Goal: Task Accomplishment & Management: Manage account settings

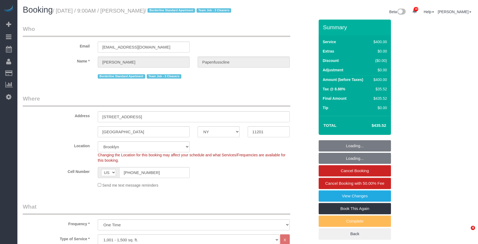
select select "NY"
select select "2"
select select "150"
select select "string:stripe-pm_1RxZqx4VGloSiKo7KRaStGJc"
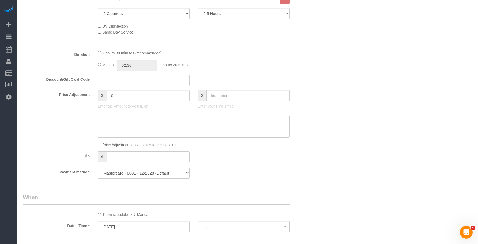
select select "spot1"
select select "number:57"
select select "number:71"
select select "number:15"
select select "number:5"
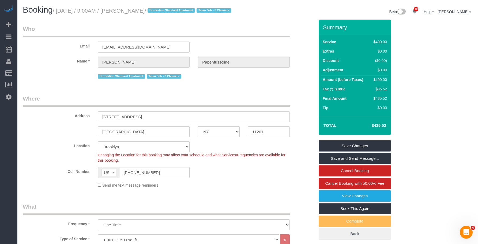
drag, startPoint x: 172, startPoint y: 54, endPoint x: 66, endPoint y: 40, distance: 106.0
click at [66, 40] on fieldset "Who Email lukaspapenfusscline@gmail.com Name * Lukas Papenfusscline Borderline …" at bounding box center [169, 54] width 292 height 59
drag, startPoint x: 151, startPoint y: 178, endPoint x: 192, endPoint y: 58, distance: 127.3
click at [64, 171] on sui-booking-location "Location Manhattan Austin Boston Bronx Brooklyn Charlotte Denver New Jersey Por…" at bounding box center [169, 164] width 292 height 47
drag, startPoint x: 169, startPoint y: 56, endPoint x: 36, endPoint y: 34, distance: 135.5
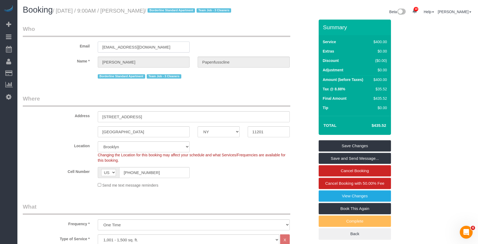
click at [26, 39] on fieldset "Who Email lukaspapenfusscline@gmail.com Name * Lukas Papenfusscline Borderline …" at bounding box center [169, 54] width 292 height 59
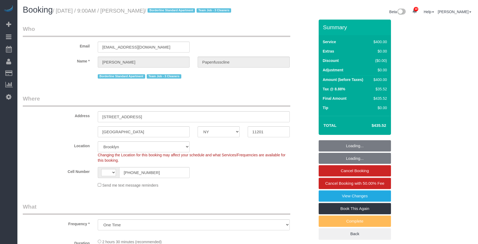
select select "NY"
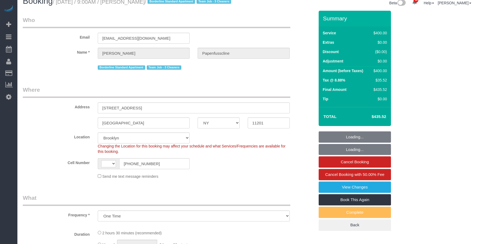
select select "object:723"
select select "string:[GEOGRAPHIC_DATA]"
select select "string:stripe-pm_1RxZqx4VGloSiKo7KRaStGJc"
select select "2"
select select "150"
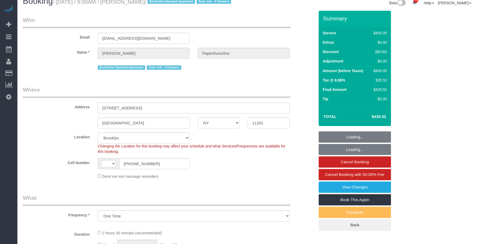
select select "spot1"
select select "number:57"
select select "number:71"
select select "number:15"
select select "number:5"
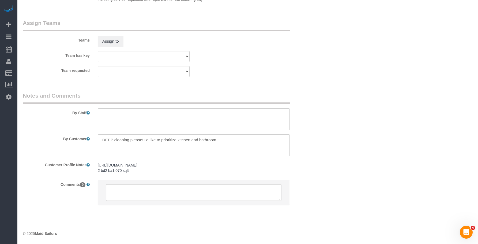
scroll to position [0, 0]
drag, startPoint x: 168, startPoint y: 139, endPoint x: 101, endPoint y: 136, distance: 66.3
click at [101, 136] on textarea "To enrich screen reader interactions, please activate Accessibility in Grammarl…" at bounding box center [194, 145] width 192 height 22
paste textarea "This is a deep cleaning of my entire 2-bedroom/2-bathroom ~1070 sqft apartment,…"
type textarea "This is a deep cleaning of my entire 2-bedroom/2-bathroom ~1070 sqft apartment,…"
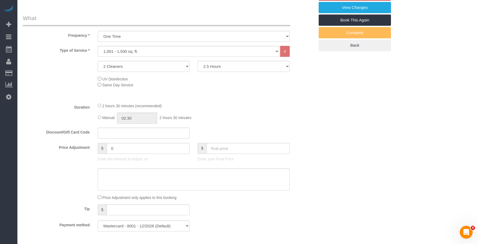
scroll to position [1, 0]
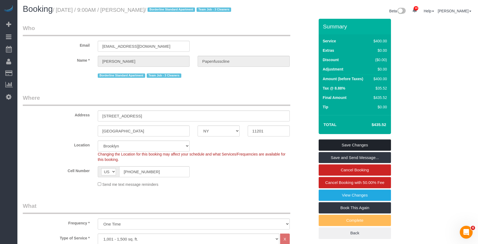
click at [381, 151] on link "Save Changes" at bounding box center [355, 144] width 72 height 11
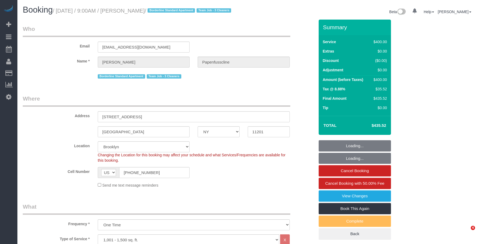
select select "NY"
select select "2"
select select "150"
select select "string:stripe-pm_1RxZqx4VGloSiKo7KRaStGJc"
select select "spot1"
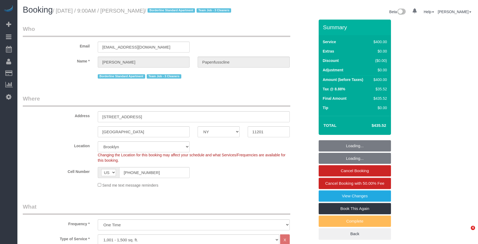
select select "number:57"
select select "number:71"
select select "number:15"
select select "number:5"
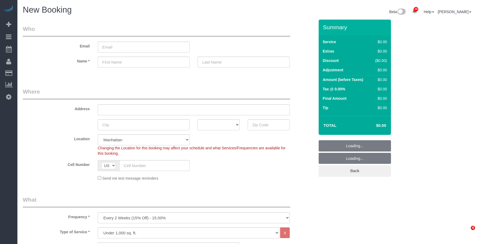
select select "number:89"
select select "number:90"
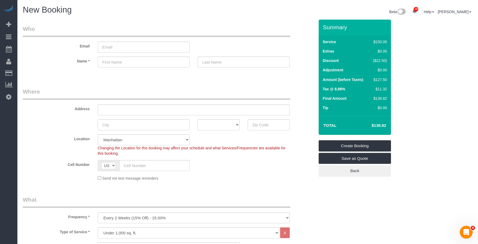
click at [214, 89] on legend "Where" at bounding box center [157, 94] width 268 height 12
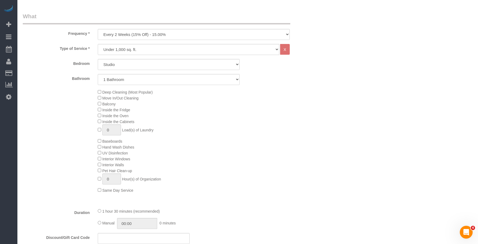
scroll to position [188, 0]
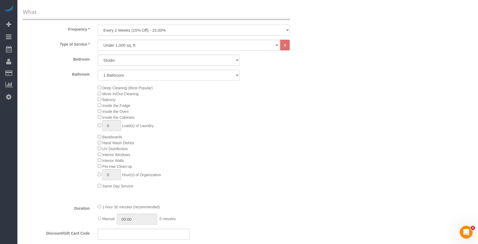
click at [171, 31] on select "One Time Weekly (20% Off) - 20.00% Every 2 Weeks (15% Off) - 15.00% Every 4 Wee…" at bounding box center [194, 30] width 192 height 11
select select "object:1532"
click at [98, 25] on select "One Time Weekly (20% Off) - 20.00% Every 2 Weeks (15% Off) - 15.00% Every 4 Wee…" at bounding box center [194, 30] width 192 height 11
click at [136, 60] on select "Studio 1 Bedroom 2 Bedrooms 3 Bedrooms" at bounding box center [169, 60] width 142 height 11
select select "3"
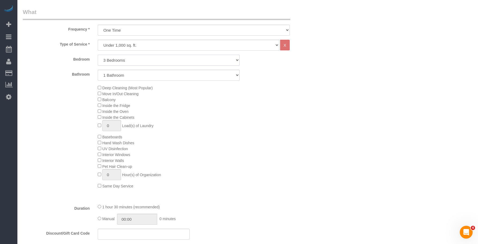
click at [98, 55] on select "Studio 1 Bedroom 2 Bedrooms 3 Bedrooms" at bounding box center [169, 60] width 142 height 11
click at [137, 73] on select "1 Bathroom 2 Bathrooms" at bounding box center [169, 75] width 142 height 11
select select "2"
click at [98, 70] on select "1 Bathroom 2 Bathrooms" at bounding box center [169, 75] width 142 height 11
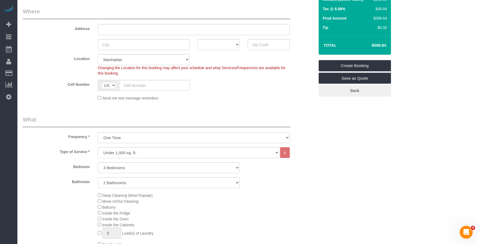
scroll to position [134, 0]
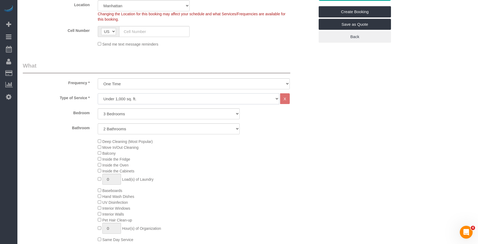
click at [134, 102] on select "Under 1,000 sq. ft. 1,001 - 1,500 sq. ft. 1,500+ sq. ft. Custom Cleaning Office…" at bounding box center [189, 98] width 182 height 11
select select "308"
click at [98, 93] on select "Under 1,000 sq. ft. 1,001 - 1,500 sq. ft. 1,500+ sq. ft. Custom Cleaning Office…" at bounding box center [189, 98] width 182 height 11
select select "1"
select select "120"
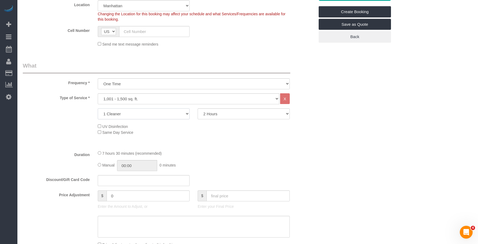
drag, startPoint x: 143, startPoint y: 115, endPoint x: 142, endPoint y: 119, distance: 3.5
click at [143, 115] on select "1 Cleaner 2 Cleaners 3 Cleaners 4 Cleaners 5 Cleaners" at bounding box center [144, 113] width 92 height 11
select select "2"
click at [98, 108] on select "1 Cleaner 2 Cleaners 3 Cleaners 4 Cleaners 5 Cleaners" at bounding box center [144, 113] width 92 height 11
click at [233, 115] on select "2 Hours 2.5 Hours 3 Hours 3.5 Hours 4 Hours 4.5 Hours 5 Hours 5.5 Hours 6 Hours…" at bounding box center [244, 113] width 92 height 11
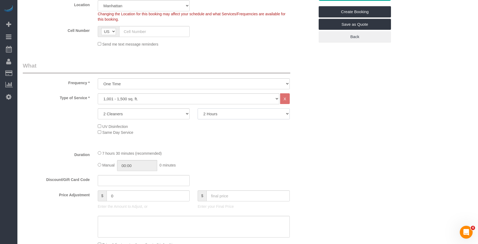
select select "300"
click at [198, 108] on select "2 Hours 2.5 Hours 3 Hours 3.5 Hours 4 Hours 4.5 Hours 5 Hours 5.5 Hours 6 Hours…" at bounding box center [244, 113] width 92 height 11
click at [235, 147] on fieldset "What Frequency * One Time Weekly (20% Off) - 20.00% Every 2 Weeks (15% Off) - 1…" at bounding box center [169, 189] width 292 height 255
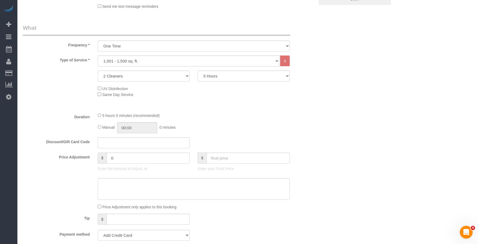
scroll to position [214, 0]
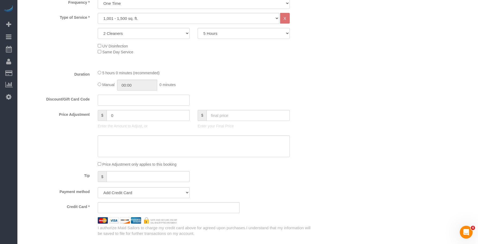
click at [113, 102] on input "text" at bounding box center [144, 100] width 92 height 11
paste input "cafemaddy20"
type input "cafemaddy20"
click at [244, 84] on div "Manual 00:00 0 minutes" at bounding box center [194, 85] width 192 height 11
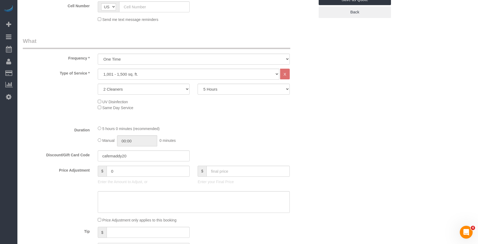
scroll to position [161, 0]
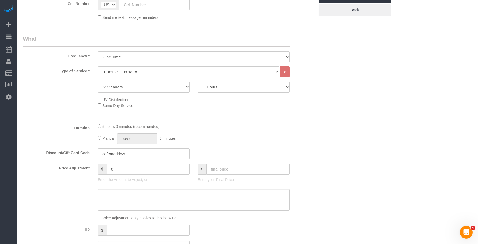
drag, startPoint x: 261, startPoint y: 117, endPoint x: 257, endPoint y: 122, distance: 6.0
click at [261, 117] on div "Type of Service * Under 1,000 sq. ft. 1,001 - 1,500 sq. ft. 1,500+ sq. ft. Cust…" at bounding box center [169, 92] width 292 height 53
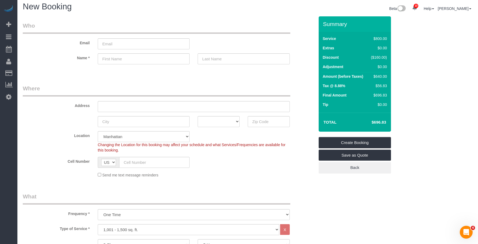
scroll to position [0, 0]
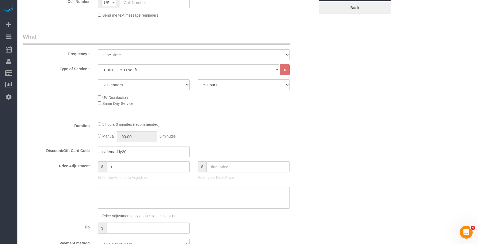
scroll to position [161, 0]
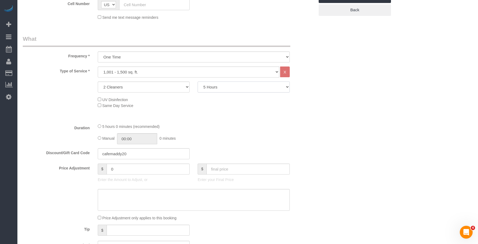
click at [223, 92] on select "2 Hours 2.5 Hours 3 Hours 3.5 Hours 4 Hours 4.5 Hours 5 Hours 5.5 Hours 6 Hours…" at bounding box center [244, 86] width 92 height 11
drag, startPoint x: 244, startPoint y: 91, endPoint x: 247, endPoint y: 91, distance: 2.9
click at [244, 91] on select "2 Hours 2.5 Hours 3 Hours 3.5 Hours 4 Hours 4.5 Hours 5 Hours 5.5 Hours 6 Hours…" at bounding box center [244, 86] width 92 height 11
click at [430, 104] on div "Who Email Name * Where Address AK AL AR AZ CA CO CT DC DE FL GA HI IA ID IL IN …" at bounding box center [248, 240] width 450 height 763
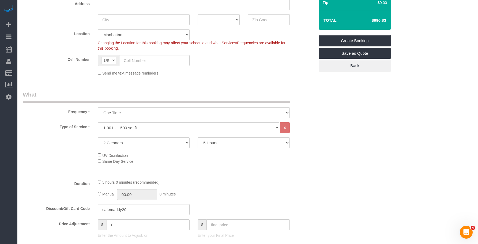
scroll to position [107, 0]
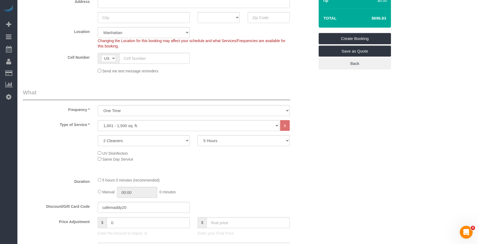
click at [234, 169] on div "Type of Service * Under 1,000 sq. ft. 1,001 - 1,500 sq. ft. 1,500+ sq. ft. Cust…" at bounding box center [169, 146] width 292 height 53
click at [232, 139] on select "2 Hours 2.5 Hours 3 Hours 3.5 Hours 4 Hours 4.5 Hours 5 Hours 5.5 Hours 6 Hours…" at bounding box center [244, 140] width 92 height 11
click at [198, 135] on select "2 Hours 2.5 Hours 3 Hours 3.5 Hours 4 Hours 4.5 Hours 5 Hours 5.5 Hours 6 Hours…" at bounding box center [244, 140] width 92 height 11
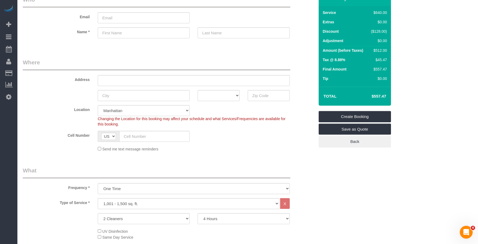
scroll to position [80, 0]
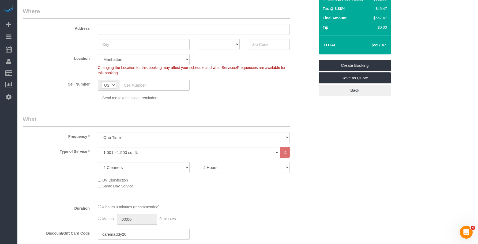
click at [229, 168] on select "2 Hours 2.5 Hours 3 Hours 3.5 Hours 4 Hours 4.5 Hours 5 Hours 5.5 Hours 6 Hours…" at bounding box center [244, 167] width 92 height 11
click at [198, 162] on select "2 Hours 2.5 Hours 3 Hours 3.5 Hours 4 Hours 4.5 Hours 5 Hours 5.5 Hours 6 Hours…" at bounding box center [244, 167] width 92 height 11
click at [253, 99] on div "Send me text message reminders" at bounding box center [194, 98] width 200 height 6
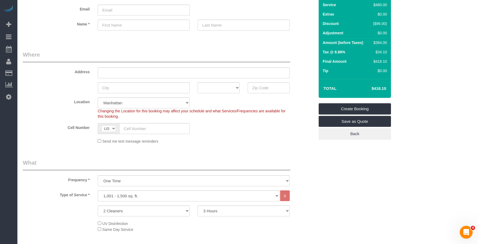
scroll to position [27, 0]
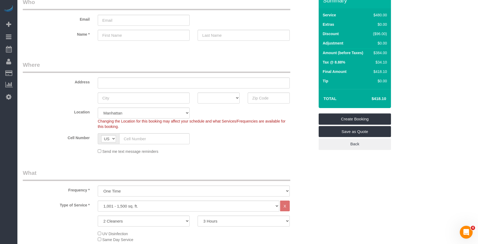
click at [247, 134] on div "Cell Number AF AL DZ AD AO AI AQ AG AR AM AW AU AT AZ BS BH BD BB BY BE BZ BJ B…" at bounding box center [169, 138] width 300 height 11
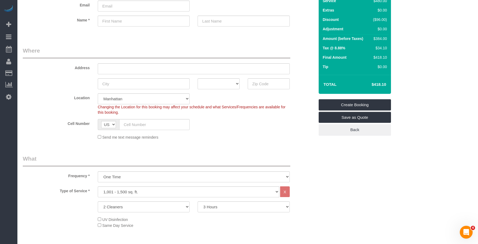
scroll to position [54, 0]
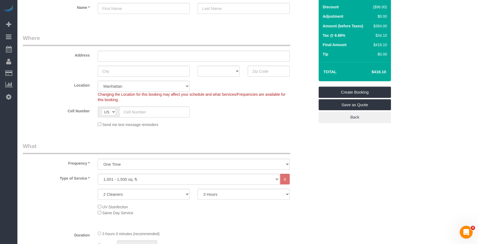
drag, startPoint x: 196, startPoint y: 120, endPoint x: 209, endPoint y: 124, distance: 13.5
click at [196, 120] on sui-booking-location "Location Manhattan Austin Boston Bronx Brooklyn Charlotte Denver New Jersey Por…" at bounding box center [169, 104] width 292 height 47
click at [257, 124] on div "Send me text message reminders" at bounding box center [194, 124] width 200 height 6
click at [233, 195] on select "2 Hours 2.5 Hours 3 Hours 3.5 Hours 4 Hours 4.5 Hours 5 Hours 5.5 Hours 6 Hours…" at bounding box center [244, 194] width 92 height 11
select select "300"
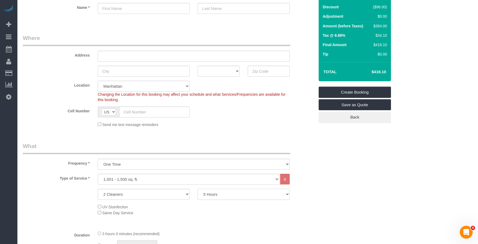
click at [198, 189] on select "2 Hours 2.5 Hours 3 Hours 3.5 Hours 4 Hours 4.5 Hours 5 Hours 5.5 Hours 6 Hours…" at bounding box center [244, 194] width 92 height 11
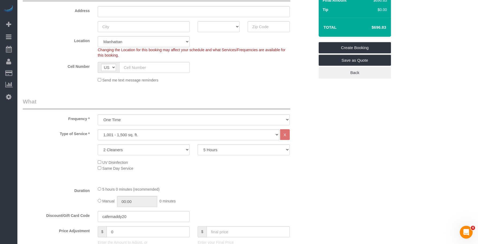
scroll to position [107, 0]
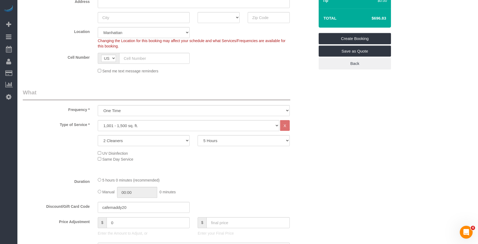
click at [242, 75] on fieldset "Where Address AK AL AR AZ CA CO CT DC DE FL GA HI IA ID IL IN KS KY LA MA MD ME…" at bounding box center [169, 28] width 292 height 97
click at [136, 111] on select "One Time Weekly (20% Off) - 20.00% Every 2 Weeks (15% Off) - 15.00% Every 4 Wee…" at bounding box center [194, 110] width 192 height 11
click at [145, 108] on select "One Time Weekly (20% Off) - 20.00% Every 2 Weeks (15% Off) - 15.00% Every 4 Wee…" at bounding box center [194, 110] width 192 height 11
select select "object:1533"
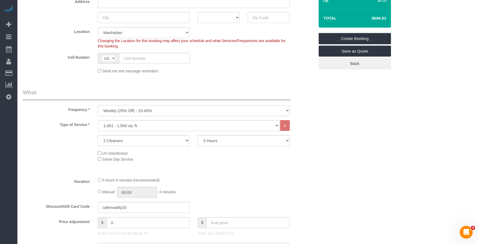
click at [98, 105] on select "One Time Weekly (20% Off) - 20.00% Every 2 Weeks (15% Off) - 15.00% Every 4 Wee…" at bounding box center [194, 110] width 192 height 11
click at [145, 126] on select "Under 1,000 sq. ft. 1,001 - 1,500 sq. ft. 1,500+ sq. ft. Custom Cleaning Office…" at bounding box center [189, 125] width 182 height 11
click at [98, 120] on select "Under 1,000 sq. ft. 1,001 - 1,500 sq. ft. 1,500+ sq. ft. Custom Cleaning Office…" at bounding box center [189, 125] width 182 height 11
click at [176, 125] on select "Under 1,000 sq. ft. 1,001 - 1,500 sq. ft. 1,500+ sq. ft. Custom Cleaning Office…" at bounding box center [189, 125] width 182 height 11
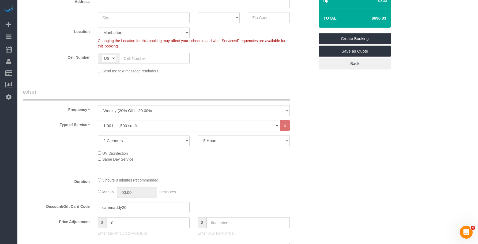
select select "213"
click at [98, 120] on select "Under 1,000 sq. ft. 1,001 - 1,500 sq. ft. 1,500+ sq. ft. Custom Cleaning Office…" at bounding box center [189, 125] width 182 height 11
click at [155, 140] on select "1 Cleaner 2 Cleaners 3 Cleaners 4 Cleaners 5 Cleaners" at bounding box center [144, 140] width 92 height 11
select select "1"
click at [98, 135] on select "1 Cleaner 2 Cleaners 3 Cleaners 4 Cleaners 5 Cleaners" at bounding box center [144, 140] width 92 height 11
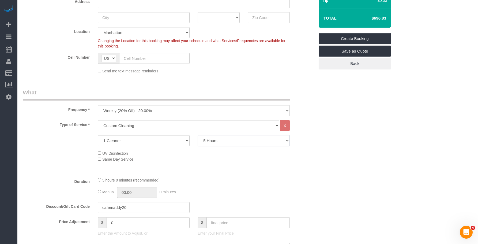
click at [241, 137] on select "2 Hours 2.5 Hours 3 Hours 3.5 Hours 4 Hours 4.5 Hours 5 Hours 5.5 Hours 6 Hours…" at bounding box center [244, 140] width 92 height 11
click at [198, 135] on select "2 Hours 2.5 Hours 3 Hours 3.5 Hours 4 Hours 4.5 Hours 5 Hours 5.5 Hours 6 Hours…" at bounding box center [244, 140] width 92 height 11
click at [243, 139] on select "2 Hours 2.5 Hours 3 Hours 3.5 Hours 4 Hours 4.5 Hours 5 Hours 5.5 Hours 6 Hours…" at bounding box center [244, 140] width 92 height 11
select select "120"
click at [198, 135] on select "2 Hours 2.5 Hours 3 Hours 3.5 Hours 4 Hours 4.5 Hours 5 Hours 5.5 Hours 6 Hours…" at bounding box center [244, 140] width 92 height 11
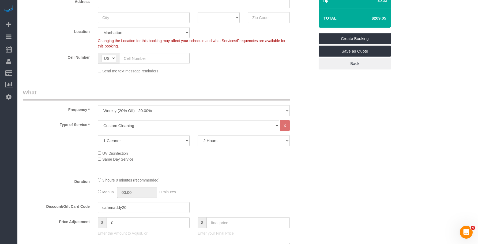
click at [238, 73] on div "Send me text message reminders" at bounding box center [194, 71] width 200 height 6
drag, startPoint x: 105, startPoint y: 206, endPoint x: 70, endPoint y: 205, distance: 34.6
click at [70, 205] on div "Discount/Gift Card Code cafemaddy20" at bounding box center [169, 207] width 300 height 11
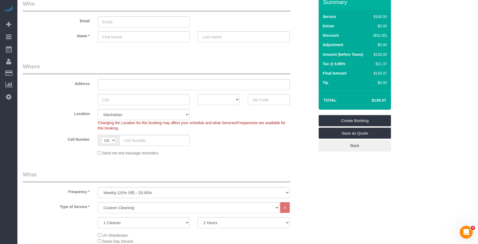
scroll to position [0, 0]
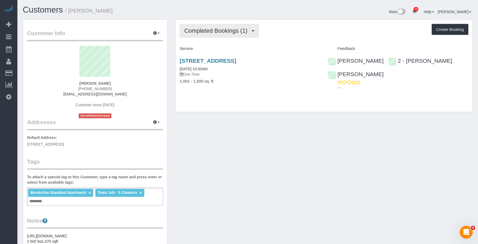
click at [197, 30] on span "Completed Bookings (1)" at bounding box center [217, 30] width 66 height 7
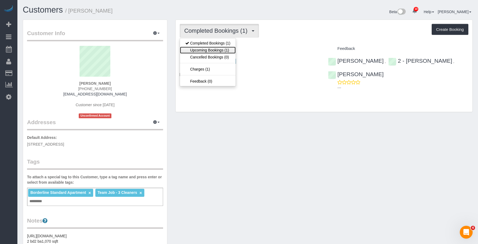
click at [199, 50] on link "Upcoming Bookings (1)" at bounding box center [208, 50] width 56 height 7
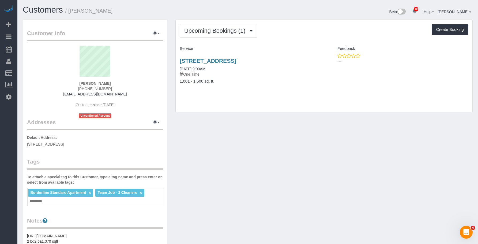
drag, startPoint x: 175, startPoint y: 58, endPoint x: 309, endPoint y: 62, distance: 134.4
click at [309, 62] on div "Upcoming Bookings (1) Completed Bookings (1) Upcoming Bookings (1) Cancelled Bo…" at bounding box center [325, 69] width 306 height 98
copy link "[STREET_ADDRESS]"
click at [289, 18] on div "Beta 10 Your Notifications You have 0 alerts × You have 5 to charge for 08/15/2…" at bounding box center [362, 12] width 229 height 14
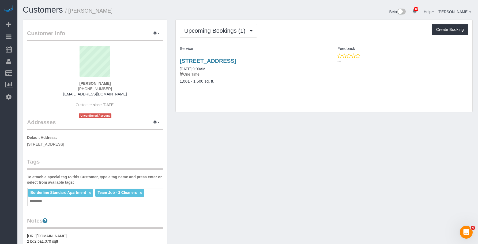
drag, startPoint x: 286, startPoint y: 138, endPoint x: 147, endPoint y: 97, distance: 144.3
click at [286, 138] on div "Customer Info Edit Contact Info Send Message Email Preferences Special Sales Ta…" at bounding box center [248, 209] width 458 height 379
drag, startPoint x: 302, startPoint y: 146, endPoint x: 297, endPoint y: 146, distance: 4.3
click at [301, 146] on div "Customer Info Edit Contact Info Send Message Email Preferences Special Sales Ta…" at bounding box center [248, 209] width 458 height 379
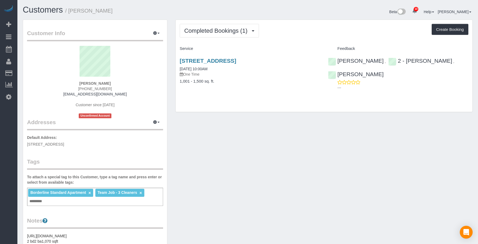
click at [286, 132] on div "Customer Info Edit Contact Info Send Message Email Preferences Special Sales Ta…" at bounding box center [248, 209] width 458 height 379
click at [209, 27] on button "Completed Bookings (1)" at bounding box center [219, 31] width 79 height 14
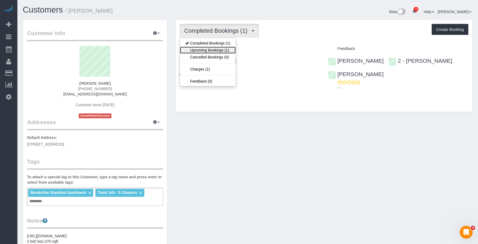
click at [201, 48] on link "Upcoming Bookings (1)" at bounding box center [208, 50] width 56 height 7
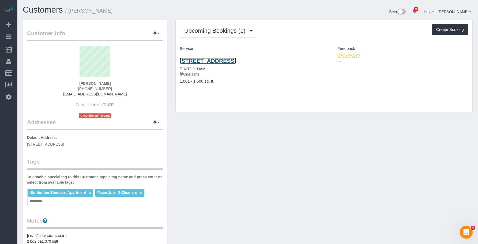
click at [227, 60] on link "[STREET_ADDRESS]" at bounding box center [208, 61] width 57 height 6
drag, startPoint x: 79, startPoint y: 89, endPoint x: 121, endPoint y: 88, distance: 41.8
click at [121, 88] on div "Lukas Papenfusscline (415) 755-3044 lukaspapenfusscline@gmail.com Customer sinc…" at bounding box center [95, 82] width 136 height 72
copy span "(415) 755-3044"
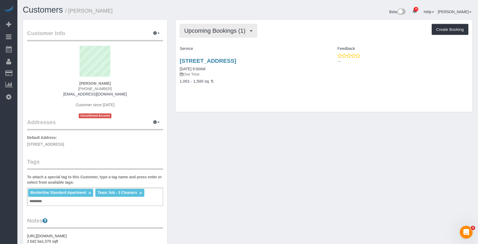
click at [209, 32] on span "Upcoming Bookings (1)" at bounding box center [216, 30] width 64 height 7
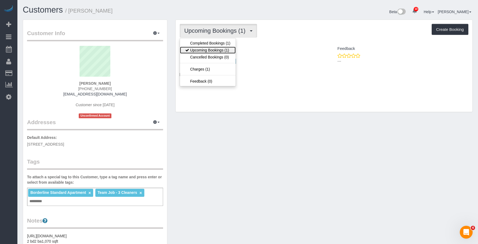
click at [206, 50] on link "Upcoming Bookings (1)" at bounding box center [208, 50] width 56 height 7
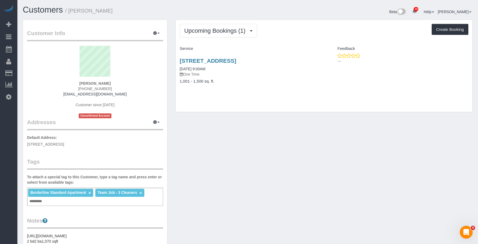
click at [212, 124] on div "Customer Info Edit Contact Info Send Message Email Preferences Special Sales Ta…" at bounding box center [248, 209] width 458 height 379
drag, startPoint x: 101, startPoint y: 89, endPoint x: 357, endPoint y: 116, distance: 257.7
click at [131, 87] on div "Lukas Papenfusscline (415) 755-3044 lukaspapenfusscline@gmail.com Customer sinc…" at bounding box center [95, 82] width 136 height 72
copy span "(415) 755-3044"
drag, startPoint x: 227, startPoint y: 76, endPoint x: 226, endPoint y: 72, distance: 4.3
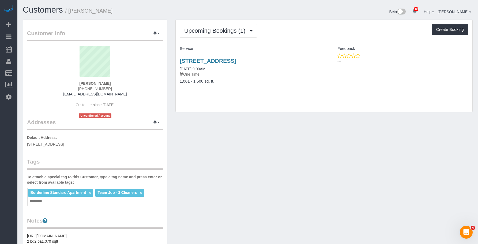
click at [227, 76] on p "One Time" at bounding box center [250, 74] width 140 height 5
click at [236, 60] on link "[STREET_ADDRESS]" at bounding box center [208, 61] width 57 height 6
click at [212, 31] on span "Upcoming Bookings (1)" at bounding box center [216, 30] width 64 height 7
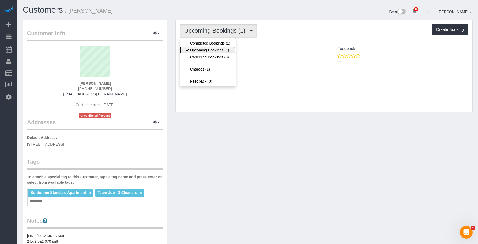
click at [206, 50] on link "Upcoming Bookings (1)" at bounding box center [208, 50] width 56 height 7
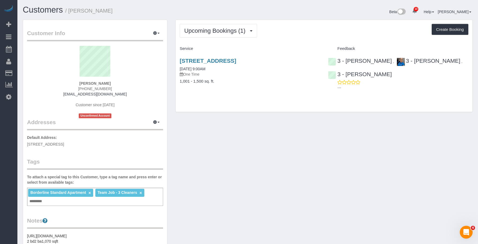
click at [282, 75] on p "One Time" at bounding box center [250, 74] width 140 height 5
click at [236, 61] on link "[STREET_ADDRESS]" at bounding box center [208, 61] width 57 height 6
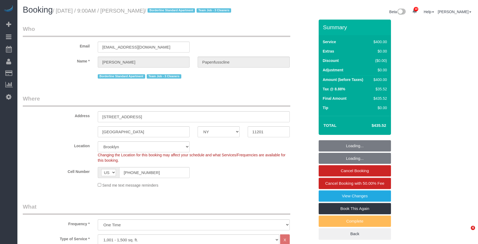
select select "NY"
select select "2"
select select "150"
select select "string:stripe-pm_1RxZqx4VGloSiKo7KRaStGJc"
select select "spot1"
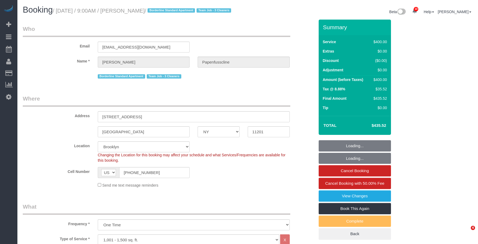
select select "number:57"
select select "number:71"
select select "number:15"
select select "number:5"
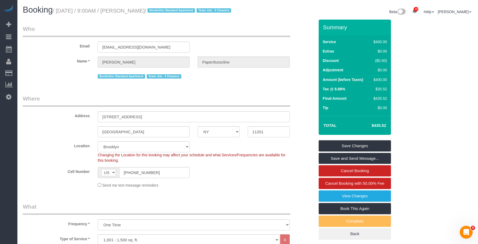
click at [223, 34] on legend "Who" at bounding box center [157, 31] width 268 height 12
drag, startPoint x: 125, startPoint y: 12, endPoint x: 176, endPoint y: 12, distance: 50.9
click at [176, 12] on small "/ [DATE] / 9:00AM / [PERSON_NAME] / Borderline Standard Apartment Team Job - 3 …" at bounding box center [143, 11] width 180 height 6
copy small "[PERSON_NAME]"
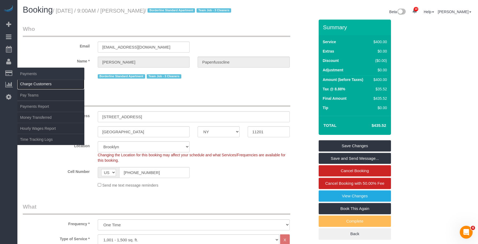
click at [34, 83] on link "Charge Customers" at bounding box center [50, 84] width 67 height 11
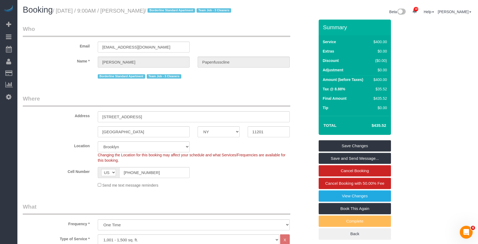
select select
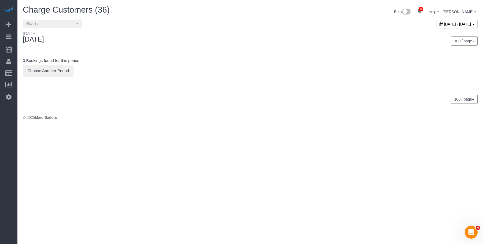
click at [444, 25] on span "[DATE] - [DATE]" at bounding box center [457, 24] width 27 height 4
type input "**********"
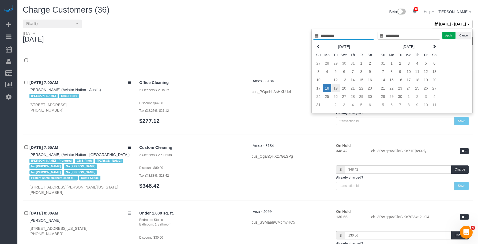
type input "**********"
click at [336, 86] on td "19" at bounding box center [336, 88] width 9 height 8
type input "**********"
click at [446, 37] on button "Apply" at bounding box center [449, 36] width 13 height 8
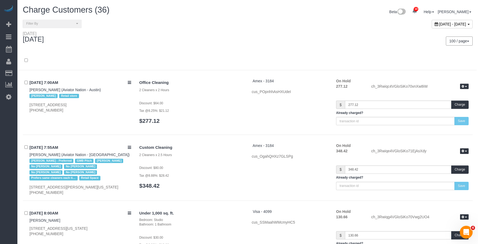
click at [272, 36] on div "100 / page 10 / page 20 / page 30 / page 40 / page 50 / page 100 / page" at bounding box center [362, 41] width 229 height 20
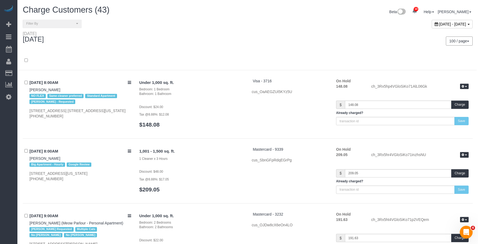
scroll to position [645, 0]
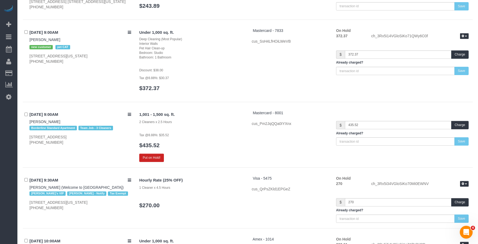
click at [202, 145] on h3 "$435.52" at bounding box center [191, 145] width 105 height 6
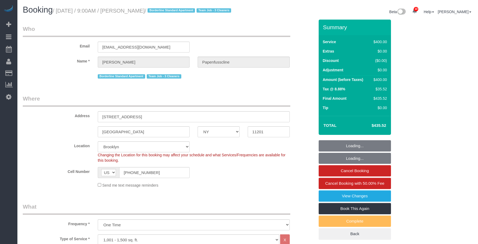
select select "NY"
select select "2"
select select "150"
select select "string:stripe-pm_1RxZqx4VGloSiKo7KRaStGJc"
select select "spot1"
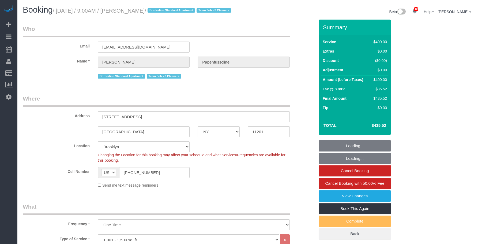
select select "number:57"
select select "number:71"
select select "number:15"
select select "number:5"
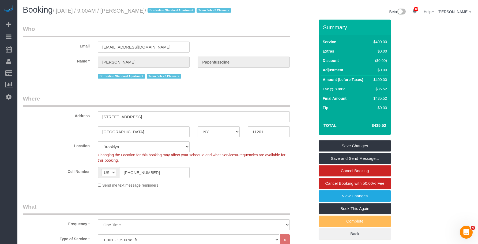
click at [246, 32] on legend "Who" at bounding box center [157, 31] width 268 height 12
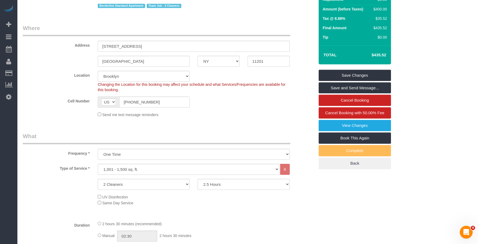
scroll to position [134, 0]
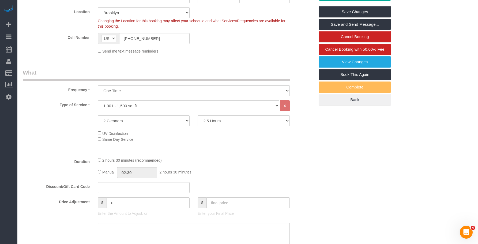
click at [241, 58] on fieldset "Where Address [STREET_ADDRESS] [GEOGRAPHIC_DATA] AK AL AR AZ CA CO CT DC DE [GE…" at bounding box center [169, 9] width 292 height 97
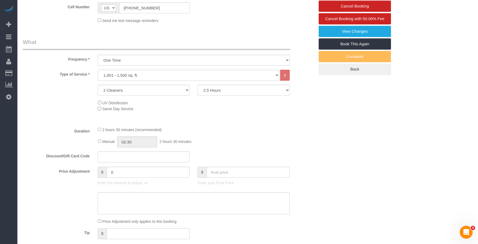
scroll to position [214, 0]
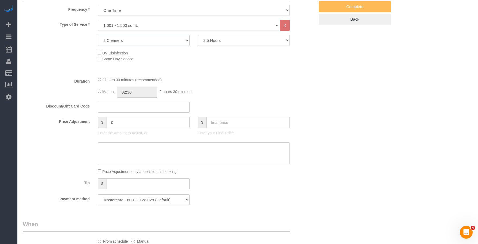
drag, startPoint x: 132, startPoint y: 46, endPoint x: 126, endPoint y: 51, distance: 7.8
click at [132, 46] on select "1 Cleaner 2 Cleaners 3 Cleaners 4 Cleaners 5 Cleaners" at bounding box center [144, 40] width 92 height 11
select select "3"
click at [98, 41] on select "1 Cleaner 2 Cleaners 3 Cleaners 4 Cleaners 5 Cleaners" at bounding box center [144, 40] width 92 height 11
drag, startPoint x: 222, startPoint y: 42, endPoint x: 220, endPoint y: 47, distance: 5.4
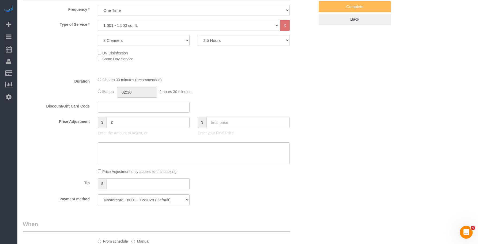
click at [222, 42] on select "2 Hours 2.5 Hours 3 Hours 3.5 Hours 4 Hours 4.5 Hours 5 Hours 5.5 Hours 6 Hours…" at bounding box center [244, 40] width 92 height 11
select select "120"
click at [198, 41] on select "2 Hours 2.5 Hours 3 Hours 3.5 Hours 4 Hours 4.5 Hours 5 Hours 5.5 Hours 6 Hours…" at bounding box center [244, 40] width 92 height 11
drag, startPoint x: 181, startPoint y: 61, endPoint x: 307, endPoint y: 113, distance: 136.3
click at [181, 61] on div "UV Disinfection Same Day Service" at bounding box center [206, 56] width 225 height 12
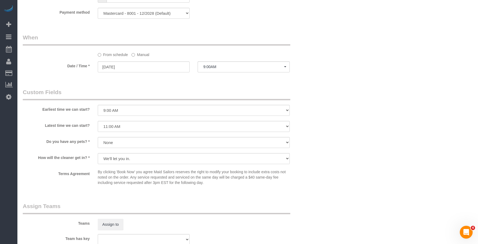
scroll to position [429, 0]
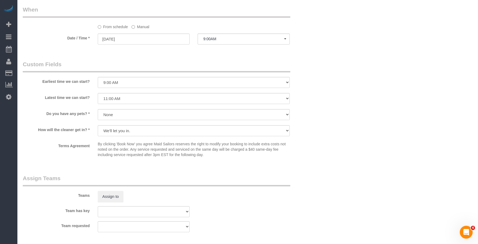
select select "spot48"
click at [157, 83] on select "I am not flexible, keep my selected time 8:00 AM 9:00 AM 10:00 AM 11:00 AM 12:0…" at bounding box center [194, 82] width 192 height 11
select select "number:89"
click at [98, 83] on select "I am not flexible, keep my selected time 8:00 AM 9:00 AM 10:00 AM 11:00 AM 12:0…" at bounding box center [194, 82] width 192 height 11
click at [184, 104] on select "I am not flexible, keep my selected time 8:00 AM 9:00 AM 10:00 AM 11:00 AM 12:0…" at bounding box center [194, 98] width 192 height 11
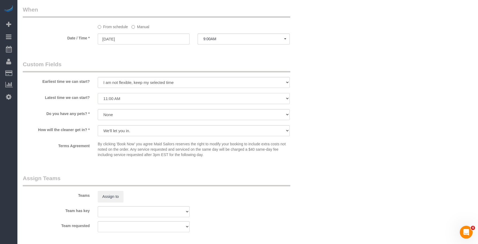
select select "number:90"
click at [98, 99] on select "I am not flexible, keep my selected time 8:00 AM 9:00 AM 10:00 AM 11:00 AM 12:0…" at bounding box center [194, 98] width 192 height 11
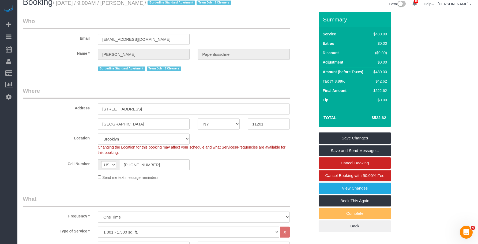
scroll to position [0, 0]
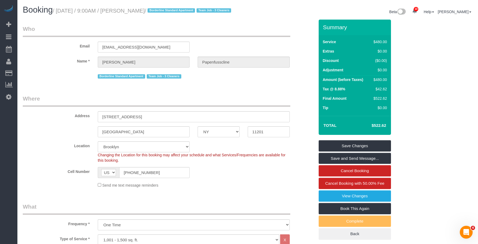
click at [231, 37] on legend "Who" at bounding box center [157, 31] width 268 height 12
drag, startPoint x: 260, startPoint y: 28, endPoint x: 267, endPoint y: 43, distance: 15.8
click at [266, 20] on div "Booking / August 19, 2025 / 9:00AM / Lukas Papenfusscline / Borderline Standard…" at bounding box center [248, 12] width 458 height 14
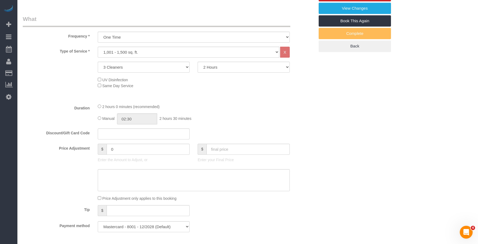
scroll to position [268, 0]
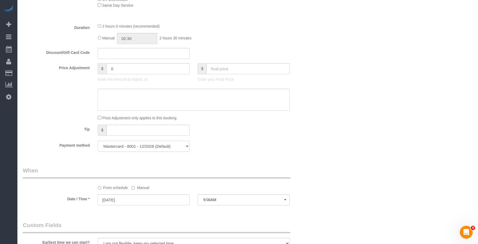
click at [176, 152] on select "Visa - 3470 - 04/2027 Mastercard - 8001 - 12/2028 (Default) Add Credit Card ───…" at bounding box center [144, 146] width 92 height 11
click at [237, 152] on div "Payment method Visa - 3470 - 04/2027 Mastercard - 8001 - 12/2028 (Default) Add …" at bounding box center [169, 146] width 300 height 11
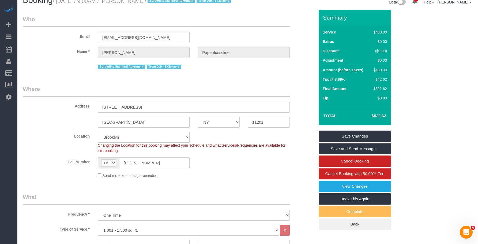
scroll to position [0, 0]
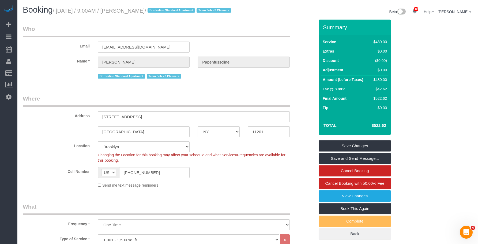
drag, startPoint x: 199, startPoint y: 27, endPoint x: 187, endPoint y: 11, distance: 19.8
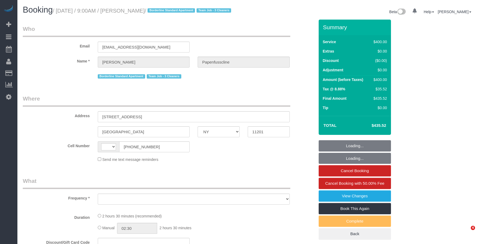
select select "NY"
select select "string:stripe-pm_1RxZqx4VGloSiKo7KRaStGJc"
select select "2"
select select "150"
select select "number:57"
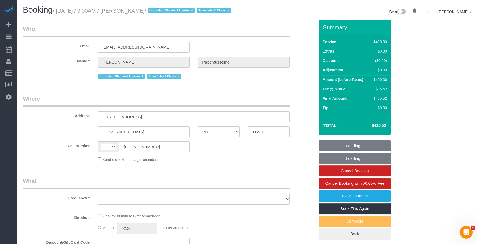
select select "number:71"
select select "number:15"
select select "number:5"
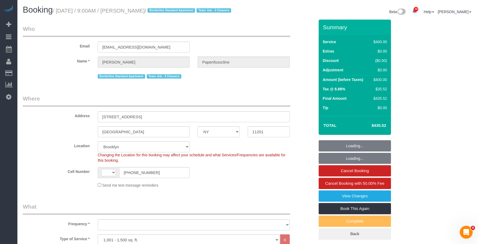
select select "string:US"
select select "object:945"
select select "spot1"
select select "object:1340"
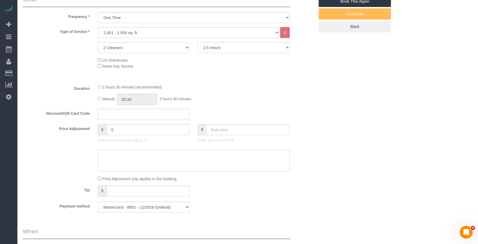
scroll to position [214, 0]
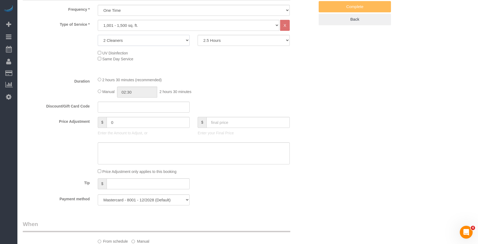
click at [140, 46] on select "1 Cleaner 2 Cleaners 3 Cleaners 4 Cleaners 5 Cleaners" at bounding box center [144, 40] width 92 height 11
select select "3"
click at [98, 41] on select "1 Cleaner 2 Cleaners 3 Cleaners 4 Cleaners 5 Cleaners" at bounding box center [144, 40] width 92 height 11
drag, startPoint x: 227, startPoint y: 47, endPoint x: 225, endPoint y: 51, distance: 4.0
click at [227, 46] on select "2 Hours 2.5 Hours 3 Hours 3.5 Hours 4 Hours 4.5 Hours 5 Hours 5.5 Hours 6 Hours…" at bounding box center [244, 40] width 92 height 11
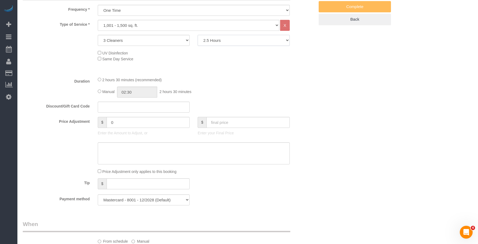
select select "120"
click at [198, 41] on select "2 Hours 2.5 Hours 3 Hours 3.5 Hours 4 Hours 4.5 Hours 5 Hours 5.5 Hours 6 Hours…" at bounding box center [244, 40] width 92 height 11
click at [353, 101] on div "Who Email [EMAIL_ADDRESS][DOMAIN_NAME] Name * [PERSON_NAME] Papenfusscline Bord…" at bounding box center [248, 200] width 450 height 790
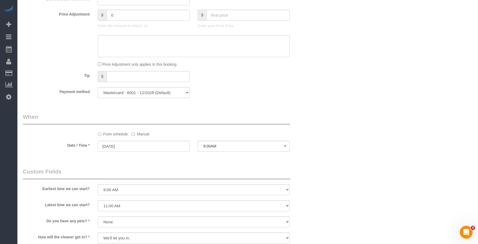
select select "spot48"
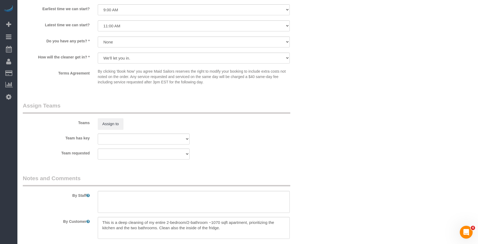
scroll to position [456, 0]
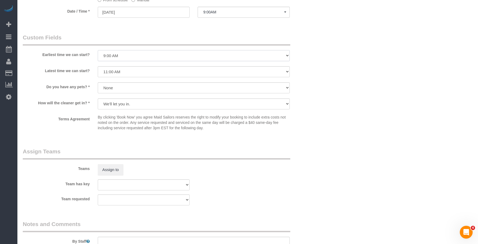
click at [120, 61] on select "I am not flexible, keep my selected time 8:00 AM 9:00 AM 10:00 AM 11:00 AM 12:0…" at bounding box center [194, 55] width 192 height 11
select select "number:89"
click at [98, 56] on select "I am not flexible, keep my selected time 8:00 AM 9:00 AM 10:00 AM 11:00 AM 12:0…" at bounding box center [194, 55] width 192 height 11
drag, startPoint x: 131, startPoint y: 76, endPoint x: 130, endPoint y: 83, distance: 7.0
click at [131, 76] on select "I am not flexible, keep my selected time 8:00 AM 9:00 AM 10:00 AM 11:00 AM 12:0…" at bounding box center [194, 71] width 192 height 11
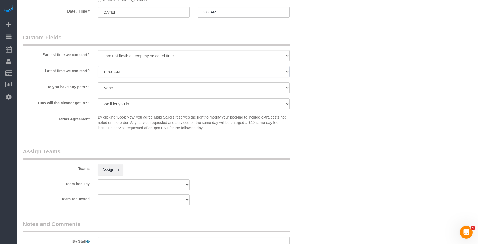
select select "number:90"
click at [98, 72] on select "I am not flexible, keep my selected time 8:00 AM 9:00 AM 10:00 AM 11:00 AM 12:0…" at bounding box center [194, 71] width 192 height 11
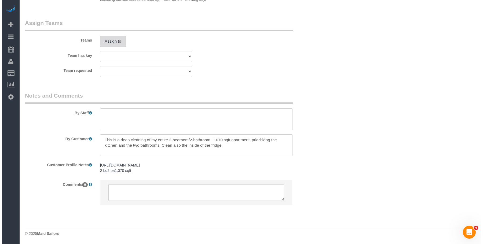
scroll to position [591, 0]
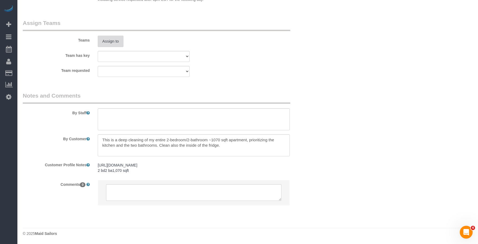
click at [104, 41] on button "Assign to" at bounding box center [111, 41] width 26 height 11
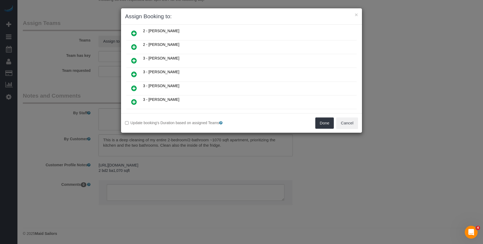
scroll to position [322, 0]
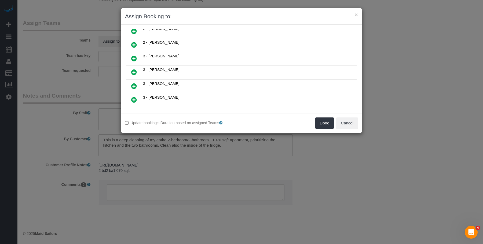
click at [134, 71] on icon at bounding box center [134, 72] width 6 height 6
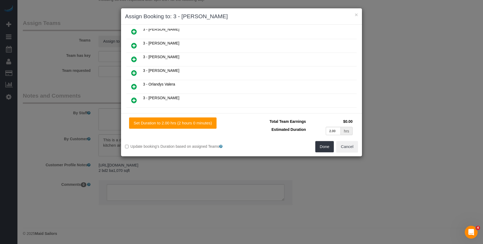
scroll to position [410, 0]
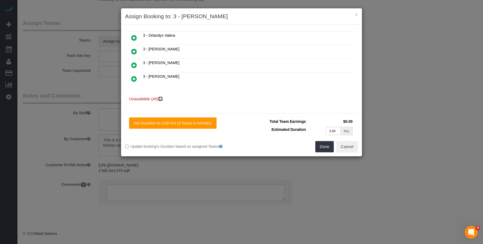
click at [161, 99] on icon at bounding box center [160, 99] width 3 height 4
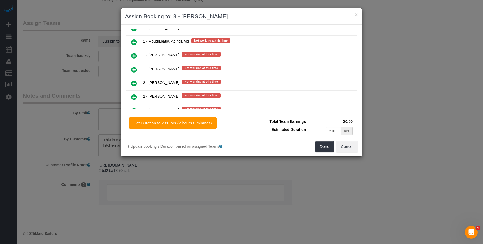
scroll to position [839, 0]
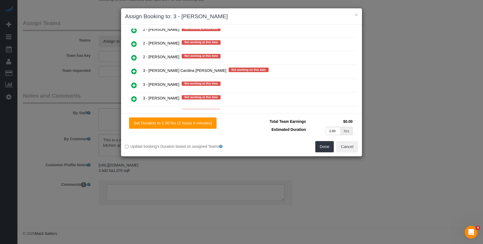
click at [133, 99] on icon at bounding box center [134, 99] width 6 height 6
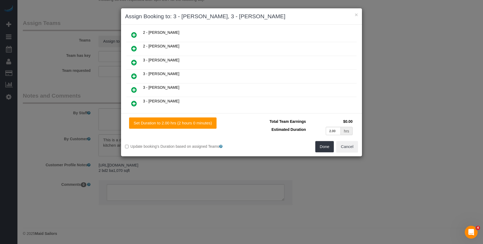
scroll to position [348, 0]
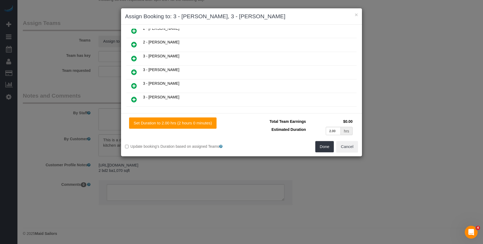
click at [135, 61] on icon at bounding box center [134, 58] width 6 height 6
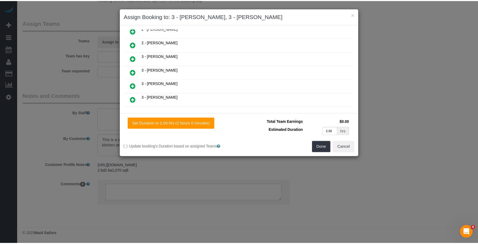
scroll to position [362, 0]
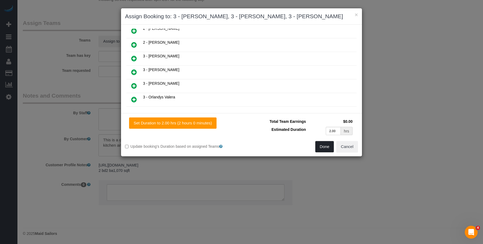
click at [319, 148] on button "Done" at bounding box center [324, 146] width 19 height 11
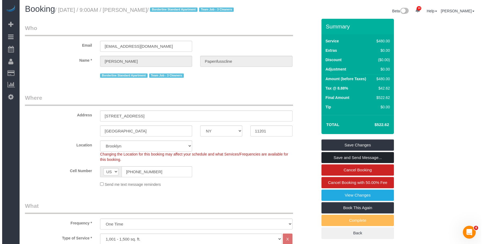
scroll to position [0, 0]
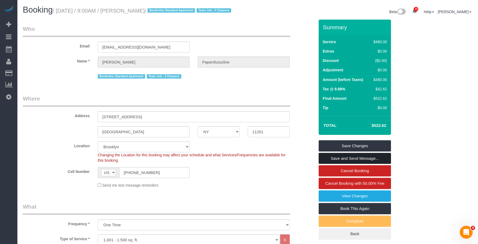
click at [357, 162] on link "Save and Send Message..." at bounding box center [355, 158] width 72 height 11
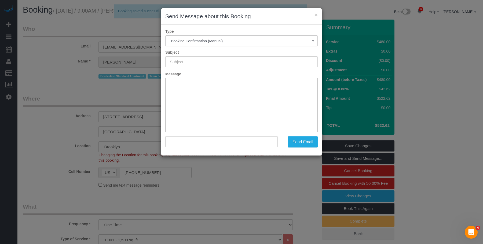
type input "Cleaning Confirmed for 08/19/2025 at 9:00am"
type input ""Lukas Papenfusscline" <lukaspapenfusscline@gmail.com>"
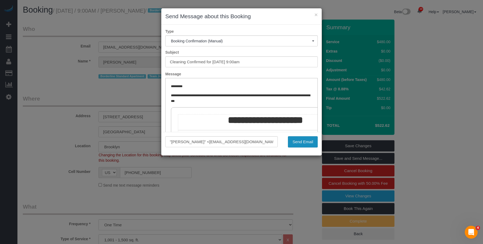
click at [306, 143] on button "Send Email" at bounding box center [303, 141] width 30 height 11
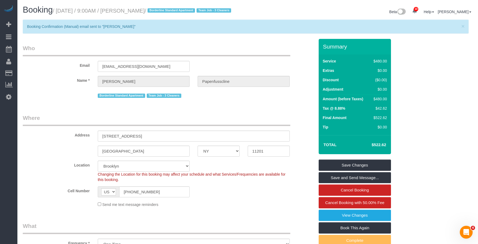
drag, startPoint x: 125, startPoint y: 11, endPoint x: 177, endPoint y: 10, distance: 52.0
click at [177, 10] on small "/ August 19, 2025 / 9:00AM / Lukas Papenfusscline / Borderline Standard Apartme…" at bounding box center [143, 11] width 180 height 6
copy small "Lukas Papenfusscline"
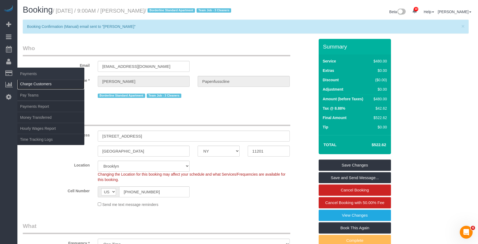
drag, startPoint x: 38, startPoint y: 84, endPoint x: 50, endPoint y: 81, distance: 12.7
click at [38, 84] on link "Charge Customers" at bounding box center [50, 84] width 67 height 11
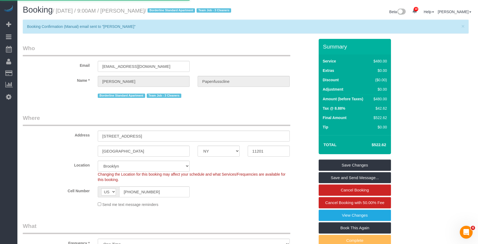
select select
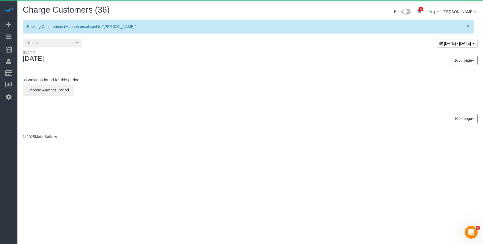
click at [468, 26] on span "×" at bounding box center [467, 26] width 3 height 6
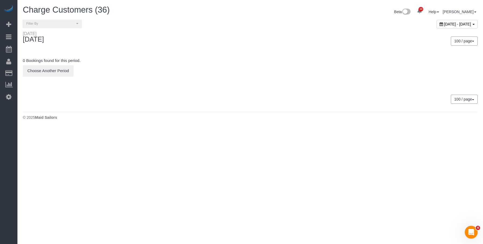
click at [444, 23] on span "August 18, 2025 - August 18, 2025" at bounding box center [457, 24] width 27 height 4
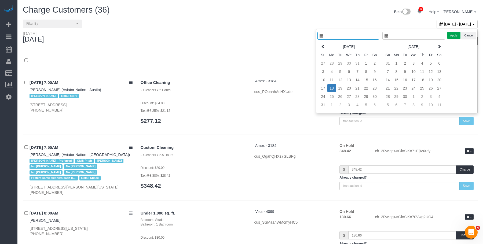
type input "**********"
click at [336, 87] on td "19" at bounding box center [336, 88] width 9 height 8
type input "**********"
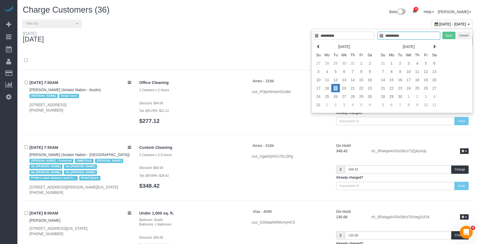
click at [336, 87] on td "19" at bounding box center [336, 88] width 9 height 8
type input "**********"
click at [450, 36] on button "Apply" at bounding box center [449, 36] width 13 height 8
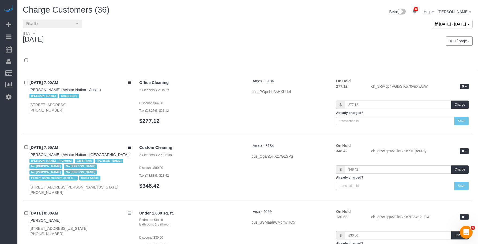
click at [251, 32] on div "100 / page 10 / page 20 / page 30 / page 40 / page 50 / page 100 / page" at bounding box center [362, 41] width 229 height 20
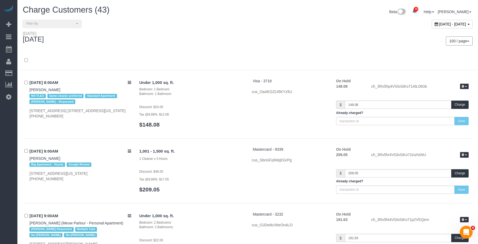
scroll to position [645, 0]
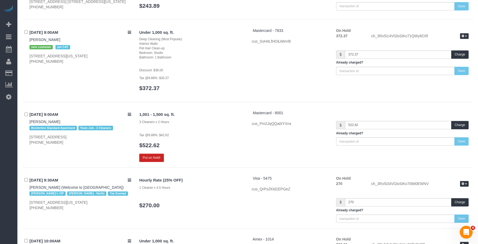
click at [194, 147] on h3 "$522.62" at bounding box center [191, 145] width 105 height 6
click at [153, 157] on button "Put on Hold!" at bounding box center [151, 158] width 25 height 8
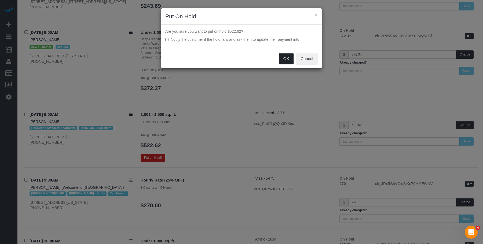
drag, startPoint x: 285, startPoint y: 59, endPoint x: 276, endPoint y: 99, distance: 41.3
click at [285, 59] on button "OK" at bounding box center [286, 58] width 15 height 11
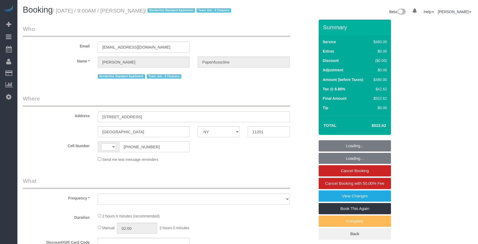
select select "NY"
select select "object:479"
select select "number:89"
select select "number:90"
select select "number:15"
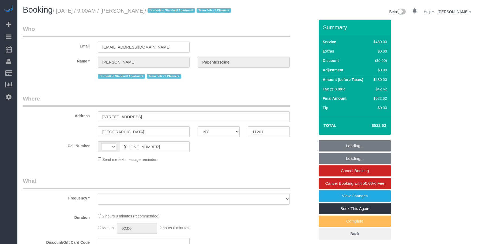
select select "number:5"
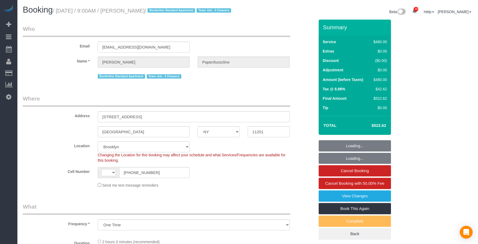
select select "object:958"
select select "string:US"
select select "string:stripe-pm_1RxZqx4VGloSiKo7KRaStGJc"
select select "3"
select select "spot1"
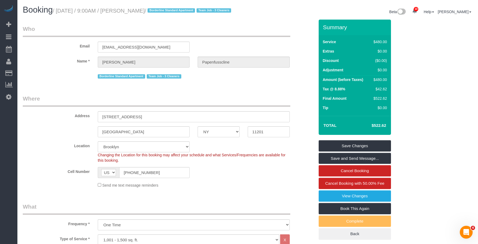
drag, startPoint x: 125, startPoint y: 13, endPoint x: 137, endPoint y: 22, distance: 15.3
click at [176, 9] on small "/ August 19, 2025 / 9:00AM / Lukas Papenfusscline / Borderline Standard Apartme…" at bounding box center [143, 11] width 180 height 6
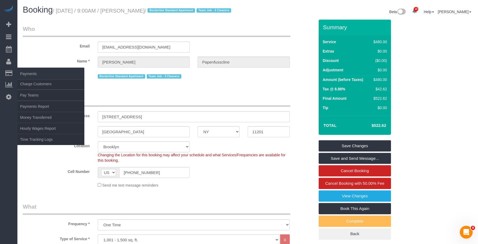
copy small "Lukas Papenfusscline"
click at [26, 82] on link "Charge Customers" at bounding box center [50, 84] width 67 height 11
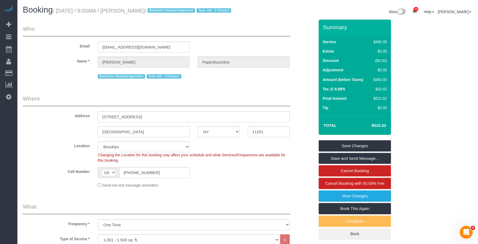
select select
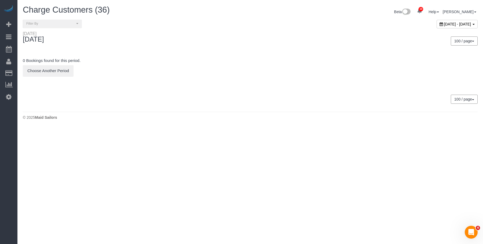
click at [444, 22] on span "August 18, 2025 - August 18, 2025" at bounding box center [457, 24] width 27 height 4
type input "**********"
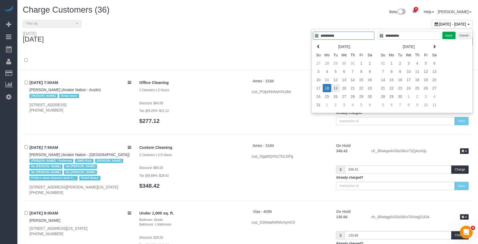
type input "**********"
click at [336, 88] on td "19" at bounding box center [336, 88] width 9 height 8
type input "**********"
click at [336, 88] on td "19" at bounding box center [336, 88] width 9 height 8
type input "**********"
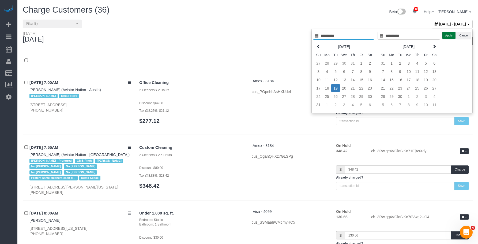
click at [448, 35] on button "Apply" at bounding box center [449, 36] width 13 height 8
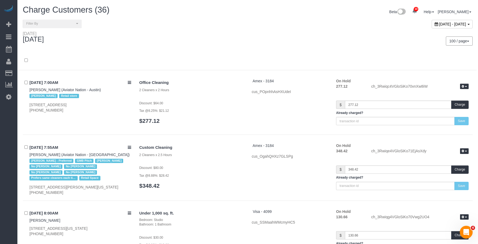
click at [286, 30] on div "August 19, 2025 - August 19, 2025" at bounding box center [362, 26] width 229 height 12
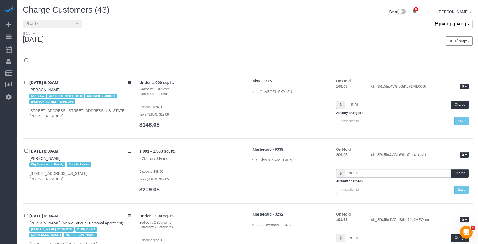
scroll to position [645, 0]
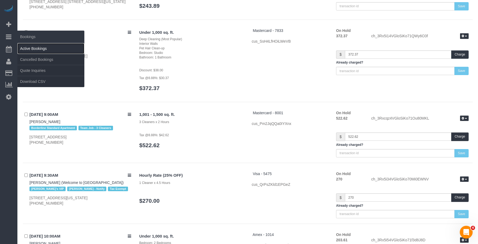
click at [34, 45] on link "Active Bookings" at bounding box center [50, 48] width 67 height 11
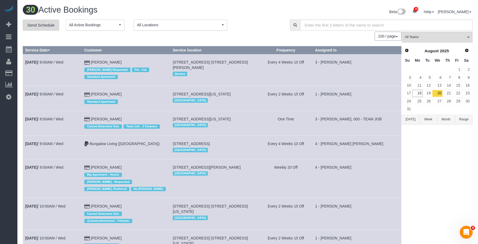
click at [50, 24] on link "Send Schedule" at bounding box center [41, 25] width 36 height 11
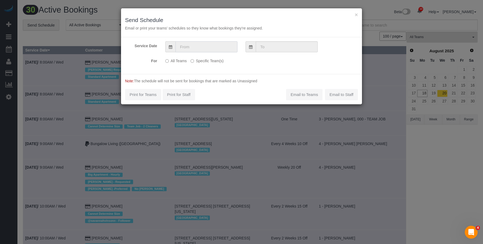
click at [201, 47] on input "text" at bounding box center [206, 46] width 62 height 11
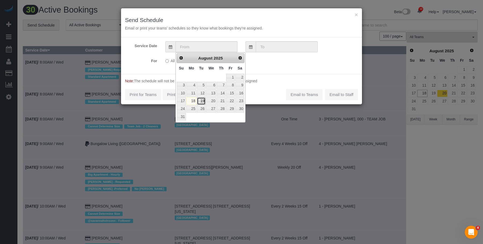
click at [202, 101] on link "19" at bounding box center [201, 100] width 9 height 7
type input "[DATE]"
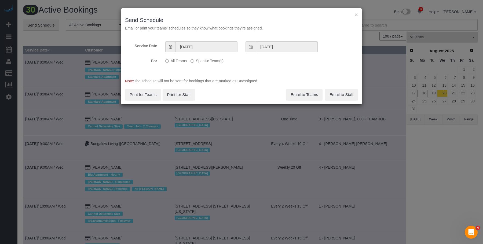
click at [207, 65] on div "All Teams Specific Team(s) Choose Team(s) * - K.J. *Irene Flores - Test 000 - P…" at bounding box center [221, 61] width 120 height 10
click at [219, 62] on label "Specific Team(s)" at bounding box center [206, 59] width 33 height 7
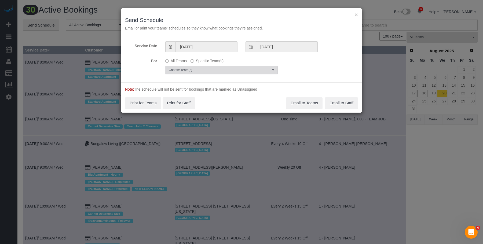
click at [234, 70] on span "Choose Team(s)" at bounding box center [220, 70] width 102 height 5
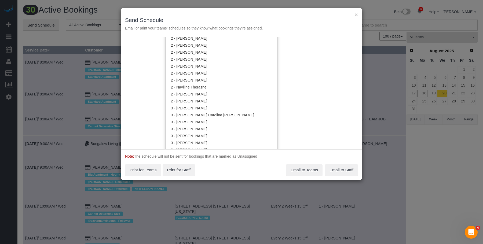
scroll to position [402, 0]
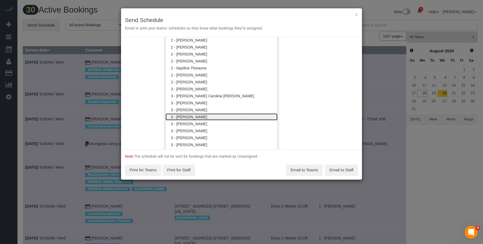
click at [201, 117] on link "3 - [PERSON_NAME]" at bounding box center [221, 116] width 112 height 7
click at [238, 18] on h3 "Send Schedule" at bounding box center [241, 20] width 233 height 6
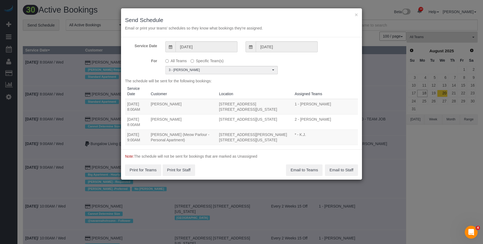
scroll to position [0, 0]
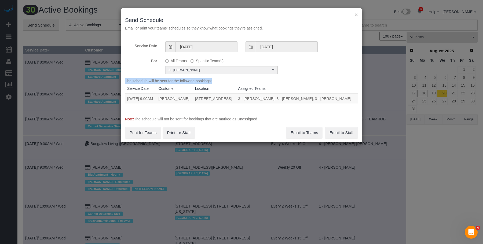
drag, startPoint x: 125, startPoint y: 97, endPoint x: 233, endPoint y: 105, distance: 108.6
click at [264, 110] on div "Service Date 08/19/2025 08/19/2025 For All Teams Specific Team(s) 3 - Geraldin …" at bounding box center [241, 74] width 241 height 75
click at [218, 103] on td "191 Clinton Street, Apt. 5-A, Brooklyn, NY 11201" at bounding box center [214, 99] width 43 height 10
drag, startPoint x: 127, startPoint y: 100, endPoint x: 244, endPoint y: 104, distance: 117.2
click at [244, 103] on tr "08/19/2025 9:00AM Lukas Papenfusscline 191 Clinton Street, Apt. 5-A, Brooklyn, …" at bounding box center [241, 99] width 233 height 10
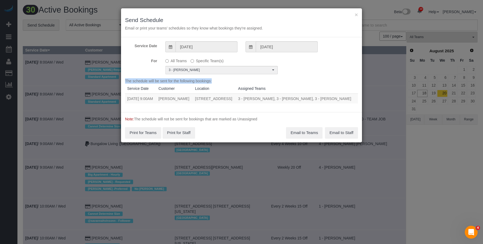
copy tr "08/19/2025 9:00AM Lukas Papenfusscline 191 Clinton Street, Apt. 5-A, Brooklyn, …"
click at [304, 137] on button "Email to Teams" at bounding box center [304, 132] width 36 height 11
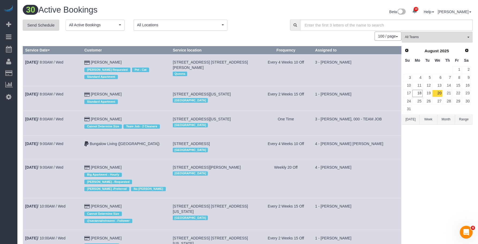
click at [47, 27] on link "Send Schedule" at bounding box center [41, 25] width 36 height 11
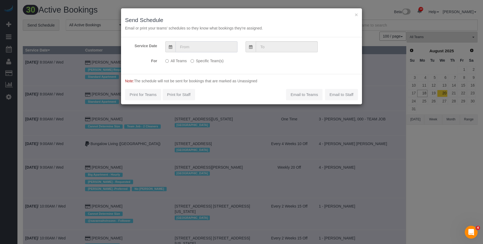
click at [193, 45] on input "text" at bounding box center [206, 46] width 62 height 11
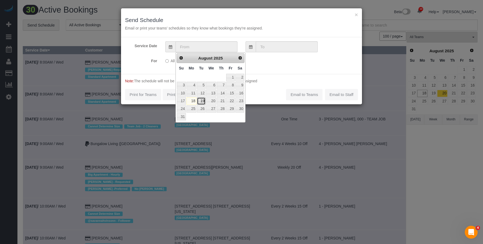
click at [202, 100] on link "19" at bounding box center [201, 100] width 9 height 7
type input "[DATE]"
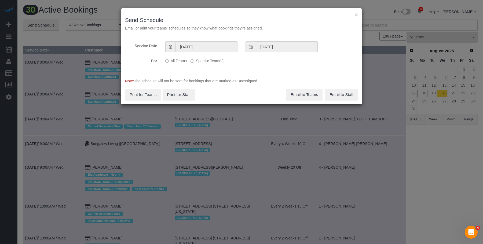
click at [217, 59] on label "Specific Team(s)" at bounding box center [206, 59] width 33 height 7
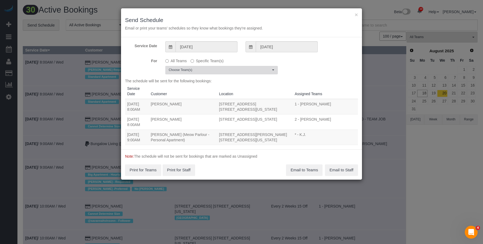
click at [241, 71] on span "Choose Team(s)" at bounding box center [220, 70] width 102 height 5
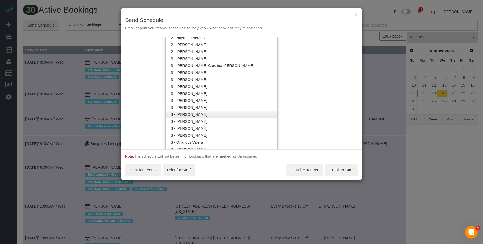
scroll to position [456, 0]
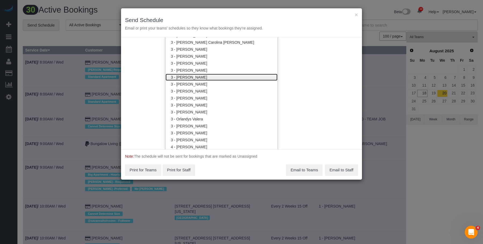
click at [199, 76] on link "3 - [PERSON_NAME]" at bounding box center [221, 77] width 112 height 7
click at [227, 14] on div "× Send Schedule Email or print your teams' schedules so they know what bookings…" at bounding box center [241, 22] width 241 height 29
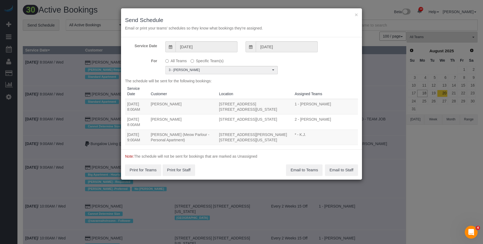
scroll to position [0, 0]
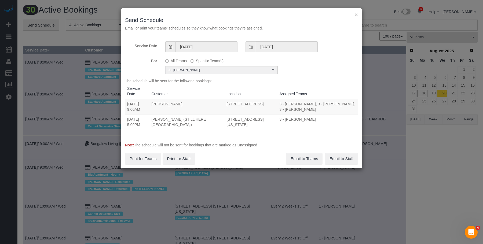
drag, startPoint x: 125, startPoint y: 99, endPoint x: 249, endPoint y: 106, distance: 124.3
click at [249, 106] on tr "08/19/2025 9:00AM Lukas Papenfusscline 191 Clinton Street, Apt. 5-A, Brooklyn, …" at bounding box center [241, 107] width 233 height 16
copy tr "08/19/2025 9:00AM Lukas Papenfusscline 191 Clinton Street, Apt. 5-A, Brooklyn, …"
click at [298, 153] on button "Email to Teams" at bounding box center [304, 158] width 36 height 11
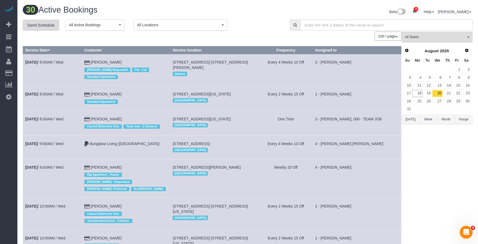
click at [47, 27] on link "Send Schedule" at bounding box center [41, 25] width 36 height 11
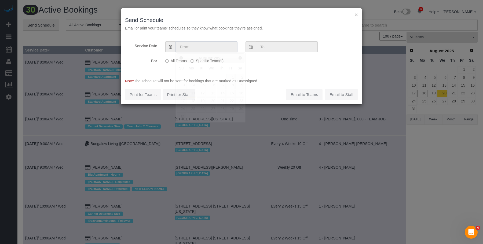
click at [197, 45] on input "text" at bounding box center [206, 46] width 62 height 11
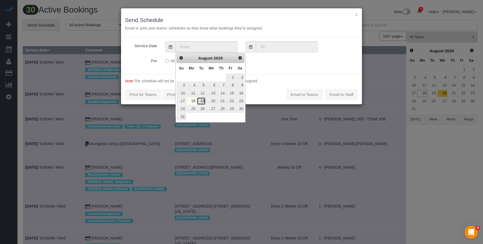
click at [202, 102] on link "19" at bounding box center [201, 100] width 9 height 7
type input "[DATE]"
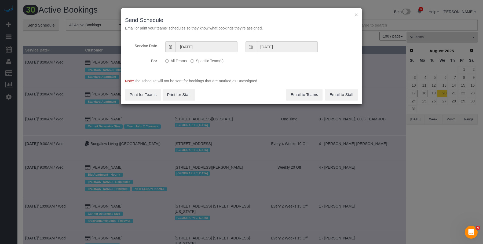
drag, startPoint x: 213, startPoint y: 62, endPoint x: 219, endPoint y: 65, distance: 7.1
click at [213, 62] on label "Specific Team(s)" at bounding box center [206, 59] width 33 height 7
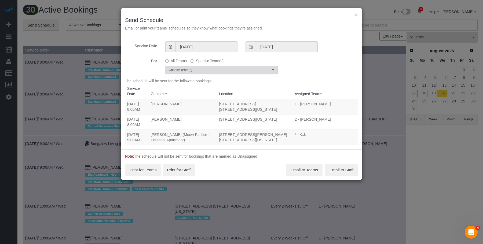
click at [240, 73] on button "Choose Team(s)" at bounding box center [221, 70] width 112 height 8
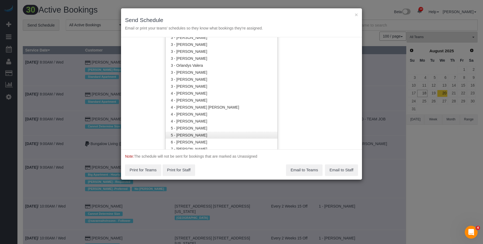
scroll to position [483, 0]
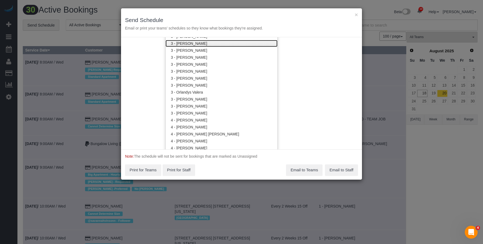
click at [202, 45] on link "3 - [PERSON_NAME]" at bounding box center [221, 43] width 112 height 7
click at [220, 10] on div "× Send Schedule Email or print your teams' schedules so they know what bookings…" at bounding box center [241, 22] width 241 height 29
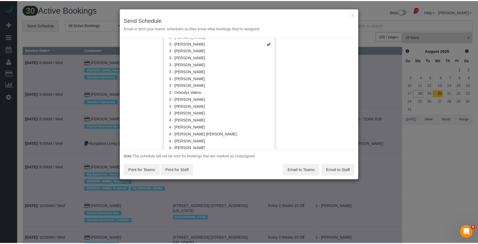
scroll to position [0, 0]
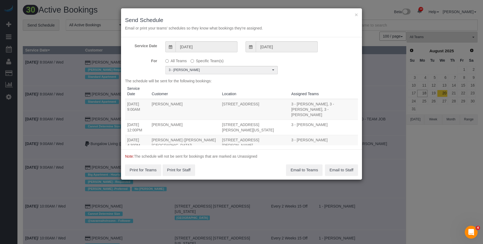
drag, startPoint x: 126, startPoint y: 104, endPoint x: 254, endPoint y: 101, distance: 128.4
click at [254, 101] on tr "08/19/2025 9:00AM Lukas Papenfusscline 191 Clinton Street, Apt. 5-A, Brooklyn, …" at bounding box center [241, 109] width 233 height 21
copy tr "9:00AM Lukas Papenfusscline 191 Clinton Street, Apt. 5-A, Brooklyn, NY 11201"
drag, startPoint x: 187, startPoint y: 116, endPoint x: 246, endPoint y: 120, distance: 58.6
click at [246, 120] on tr "08/19/2025 12:00PM Grace Lehman 15 William Street , Apt 25e, New York, NY 10005…" at bounding box center [241, 127] width 233 height 15
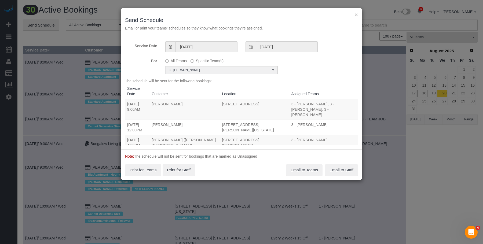
copy tr "12:00PM Grace Lehman 15 William Street , Apt 25e, New York, NY 10005"
drag, startPoint x: 126, startPoint y: 134, endPoint x: 244, endPoint y: 137, distance: 117.4
click at [244, 137] on tr "08/19/2025 4:30PM Josh Lee (Fordham University) 540 Fulton Street, Apt. 26f, Br…" at bounding box center [241, 145] width 233 height 21
copy tr "4:30PM Josh Lee (Fordham University) 540 Fulton Street, Apt. 26f, Brooklyn, NY …"
click at [298, 168] on button "Email to Teams" at bounding box center [304, 169] width 36 height 11
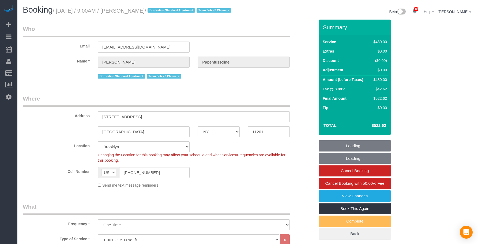
select select "NY"
select select "3"
select select "string:stripe-pm_1RxZqx4VGloSiKo7KRaStGJc"
select select "spot1"
select select "number:89"
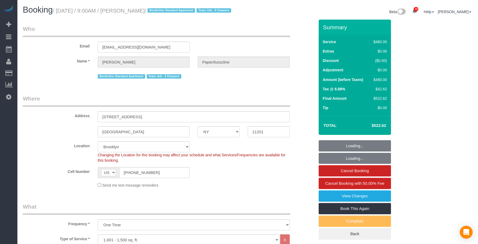
select select "number:90"
select select "number:15"
select select "number:5"
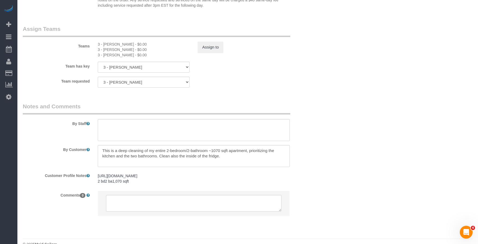
scroll to position [595, 0]
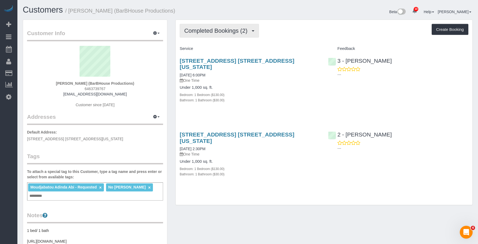
drag, startPoint x: 227, startPoint y: 32, endPoint x: 224, endPoint y: 49, distance: 17.1
click at [227, 32] on span "Completed Bookings (2)" at bounding box center [217, 30] width 66 height 7
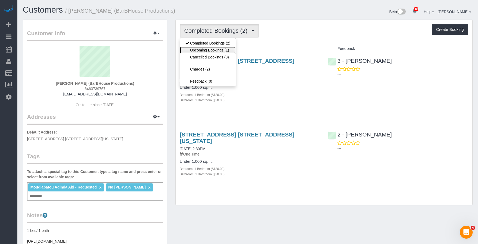
click at [222, 50] on link "Upcoming Bookings (1)" at bounding box center [208, 50] width 56 height 7
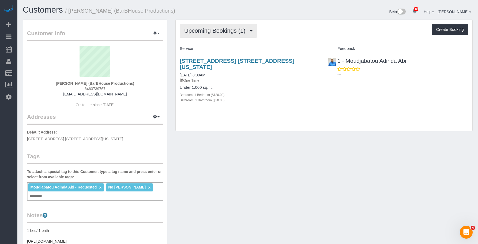
click at [203, 31] on span "Upcoming Bookings (1)" at bounding box center [216, 30] width 64 height 7
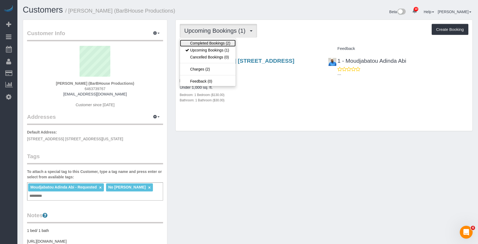
click at [197, 40] on link "Completed Bookings (2)" at bounding box center [208, 43] width 56 height 7
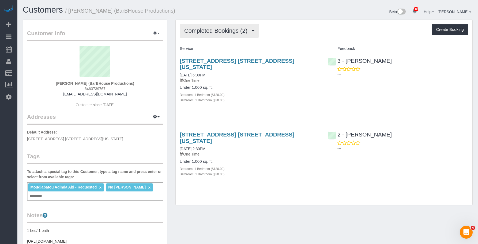
click at [217, 31] on span "Completed Bookings (2)" at bounding box center [217, 30] width 66 height 7
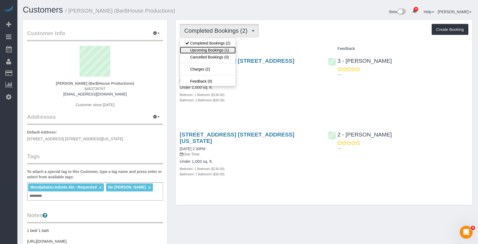
click at [215, 49] on link "Upcoming Bookings (1)" at bounding box center [208, 50] width 56 height 7
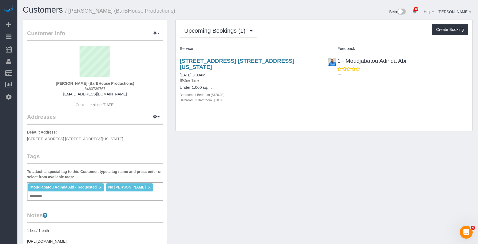
drag, startPoint x: 291, startPoint y: 84, endPoint x: 289, endPoint y: 64, distance: 19.6
click at [291, 85] on div "Under 1,000 sq. ft. Bedroom: 1 Bedroom ($130.00) Bathroom: 1 Bathroom ($30.00)" at bounding box center [250, 93] width 140 height 17
click at [290, 60] on link "[STREET_ADDRESS] [STREET_ADDRESS][US_STATE]" at bounding box center [237, 64] width 115 height 12
click at [158, 34] on button "button" at bounding box center [156, 33] width 13 height 8
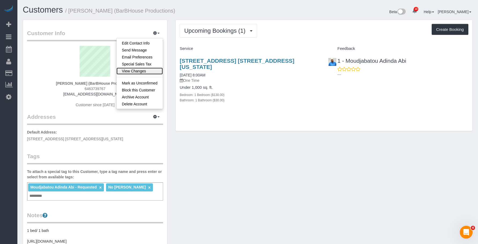
click at [137, 71] on link "View Changes" at bounding box center [140, 71] width 46 height 7
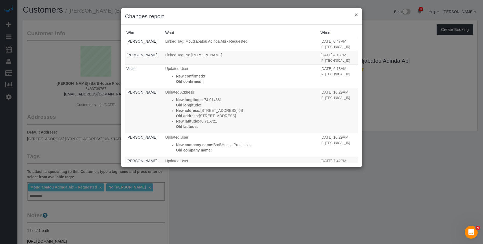
click at [356, 14] on button "×" at bounding box center [355, 15] width 3 height 6
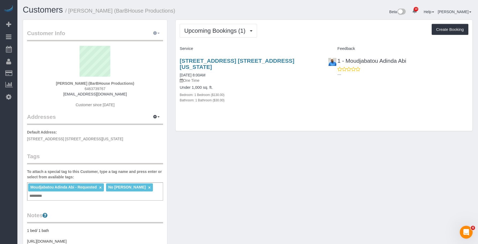
click at [158, 34] on span "button" at bounding box center [159, 33] width 2 height 1
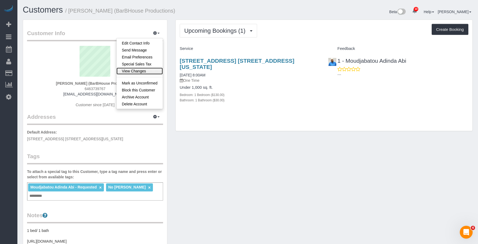
click at [138, 71] on link "View Changes" at bounding box center [140, 71] width 46 height 7
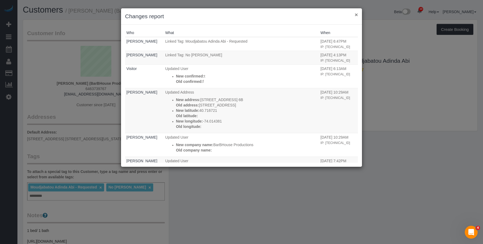
click at [355, 13] on button "×" at bounding box center [355, 15] width 3 height 6
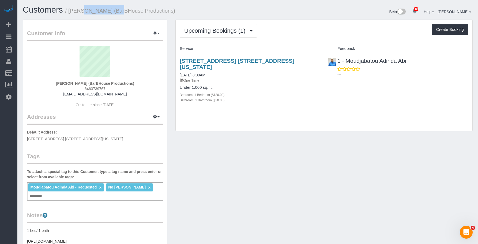
drag, startPoint x: 71, startPoint y: 11, endPoint x: 105, endPoint y: 12, distance: 33.8
click at [105, 12] on small "/ Joe Barbagallo (BarBHouse Productions)" at bounding box center [120, 11] width 110 height 6
drag, startPoint x: 69, startPoint y: 12, endPoint x: 106, endPoint y: 11, distance: 37.3
click at [106, 11] on small "/ Joe Barbagallo (BarBHouse Productions)" at bounding box center [120, 11] width 110 height 6
click at [77, 16] on div "Customers / Joe Barbagallo (BarBHouse Productions)" at bounding box center [133, 11] width 229 height 12
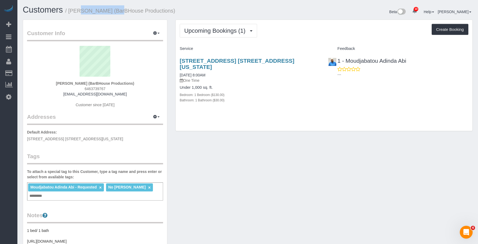
drag, startPoint x: 70, startPoint y: 10, endPoint x: 105, endPoint y: 9, distance: 35.2
click at [105, 9] on small "/ Joe Barbagallo (BarBHouse Productions)" at bounding box center [120, 11] width 110 height 6
copy small "Joe Barbagallo"
drag, startPoint x: 204, startPoint y: 27, endPoint x: 206, endPoint y: 48, distance: 21.5
click at [204, 27] on button "Upcoming Bookings (1)" at bounding box center [218, 31] width 77 height 14
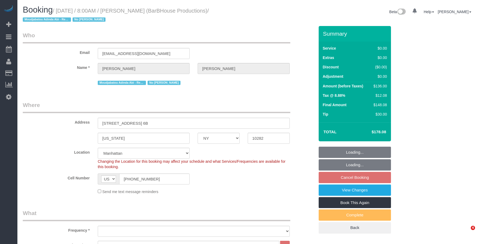
select select "NY"
select select "number:89"
select select "number:90"
select select "number:15"
select select "number:5"
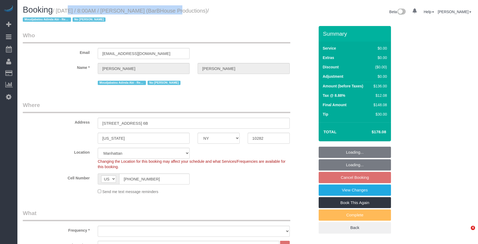
click at [161, 11] on small "/ [DATE] / 8:00AM / [PERSON_NAME] (BarBHouse Productions) / [PERSON_NAME] - Req…" at bounding box center [116, 15] width 186 height 15
select select "object:1386"
select select "1"
select select "spot1"
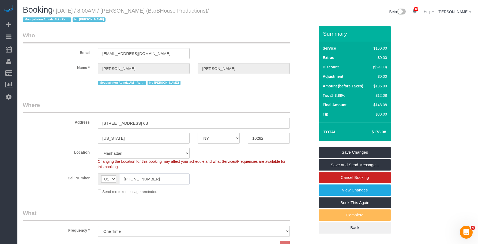
drag, startPoint x: 138, startPoint y: 181, endPoint x: 147, endPoint y: 148, distance: 34.7
click at [99, 173] on sui-booking-location "Location [GEOGRAPHIC_DATA] [GEOGRAPHIC_DATA] [GEOGRAPHIC_DATA] [GEOGRAPHIC_DATA…" at bounding box center [169, 171] width 292 height 47
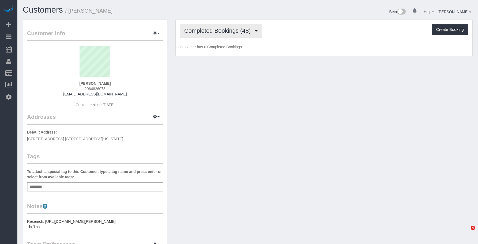
click at [224, 31] on span "Completed Bookings (48)" at bounding box center [218, 30] width 69 height 7
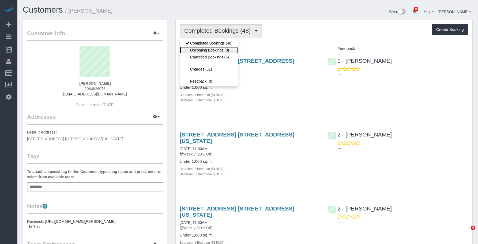
drag, startPoint x: 219, startPoint y: 47, endPoint x: 234, endPoint y: 55, distance: 16.9
click at [219, 47] on link "Upcoming Bookings (8)" at bounding box center [209, 50] width 58 height 7
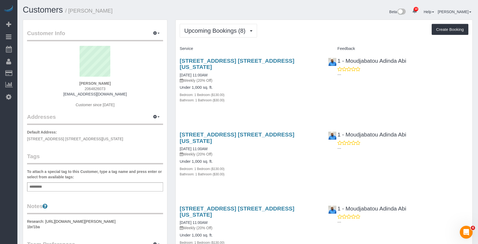
click at [296, 85] on h4 "Under 1,000 sq. ft." at bounding box center [250, 87] width 140 height 5
click at [290, 85] on h4 "Under 1,000 sq. ft." at bounding box center [250, 87] width 140 height 5
drag, startPoint x: 213, startPoint y: 23, endPoint x: 208, endPoint y: 38, distance: 15.6
click at [212, 33] on span "Upcoming Bookings (8)" at bounding box center [216, 30] width 64 height 7
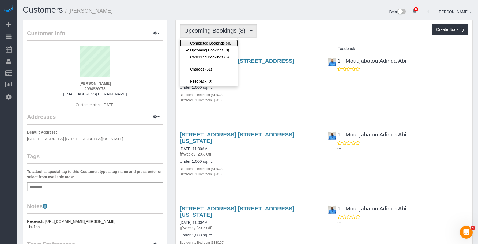
click at [213, 43] on link "Completed Bookings (48)" at bounding box center [209, 43] width 58 height 7
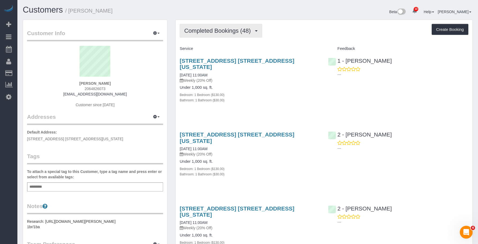
click at [217, 31] on span "Completed Bookings (48)" at bounding box center [218, 30] width 69 height 7
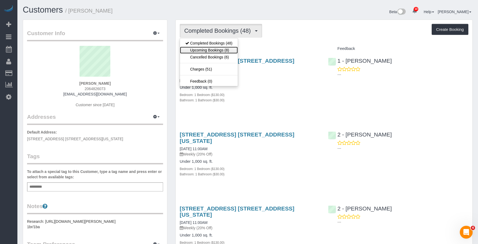
click at [213, 49] on link "Upcoming Bookings (8)" at bounding box center [209, 50] width 58 height 7
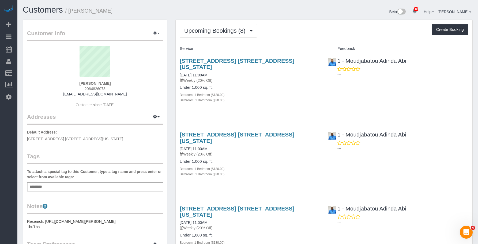
click at [250, 85] on h4 "Under 1,000 sq. ft." at bounding box center [250, 87] width 140 height 5
click at [252, 60] on link "[STREET_ADDRESS] [STREET_ADDRESS][US_STATE]" at bounding box center [237, 64] width 115 height 12
click at [213, 30] on span "Upcoming Bookings (8)" at bounding box center [216, 30] width 64 height 7
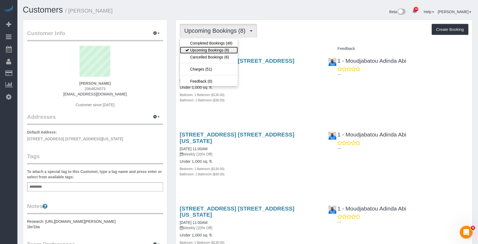
click at [203, 49] on link "Upcoming Bookings (8)" at bounding box center [209, 50] width 58 height 7
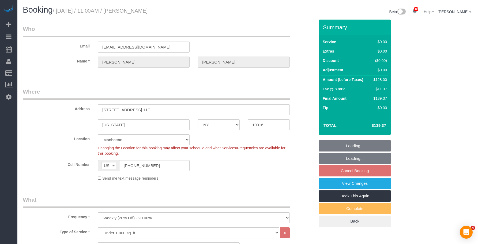
select select "NY"
select select "1"
select select "spot4"
select select "number:89"
select select "number:90"
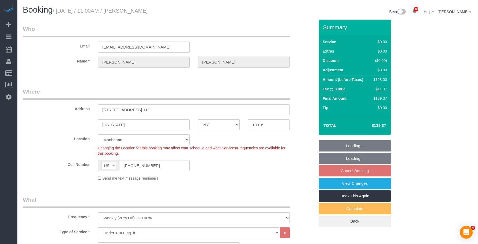
select select "number:15"
select select "number:6"
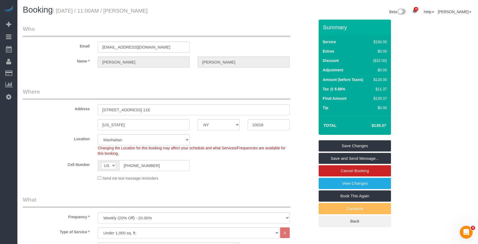
drag, startPoint x: 77, startPoint y: 12, endPoint x: 209, endPoint y: 11, distance: 131.4
click at [209, 11] on h1 "Booking / [DATE] / 11:00AM / [PERSON_NAME]" at bounding box center [133, 9] width 221 height 9
copy small "[DATE] / 11:00AM / [PERSON_NAME]"
click at [244, 92] on legend "Where" at bounding box center [157, 94] width 268 height 12
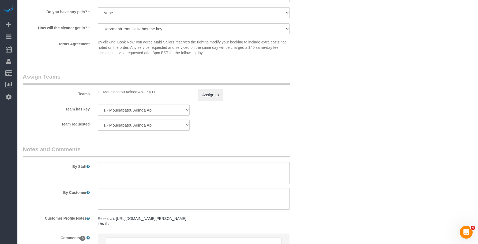
scroll to position [670, 0]
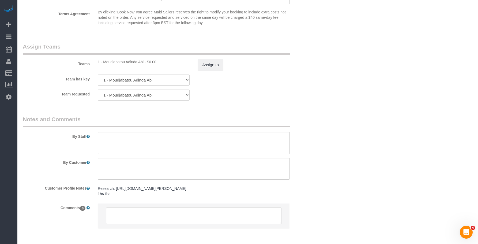
click at [213, 71] on sui-booking-teams "Teams 1 - Moudjabatou Adinda Abi - $0.00 Assign to Team has key 1 - Moudjabatou…" at bounding box center [169, 72] width 292 height 58
click at [212, 63] on button "Assign to" at bounding box center [211, 64] width 26 height 11
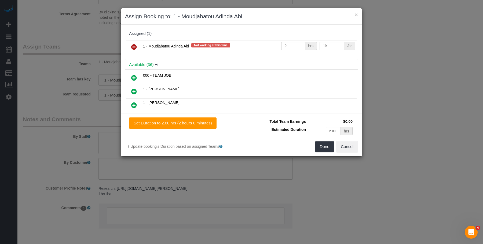
click at [136, 46] on icon at bounding box center [134, 47] width 6 height 6
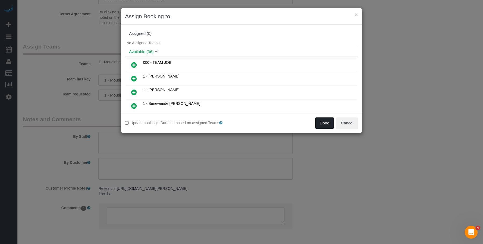
click at [322, 121] on button "Done" at bounding box center [324, 122] width 19 height 11
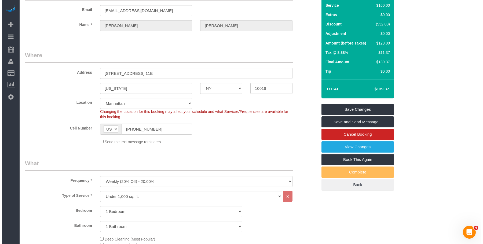
scroll to position [0, 0]
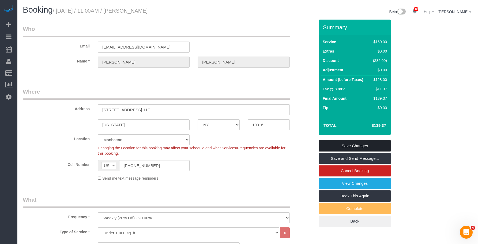
click at [382, 145] on link "Save Changes" at bounding box center [355, 145] width 72 height 11
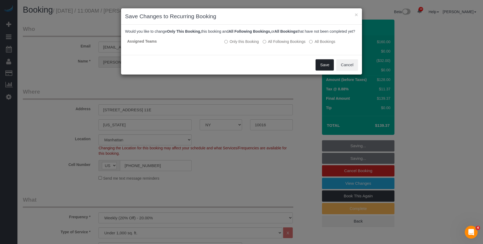
drag, startPoint x: 327, startPoint y: 73, endPoint x: 258, endPoint y: 59, distance: 69.7
click at [327, 71] on button "Save" at bounding box center [324, 64] width 18 height 11
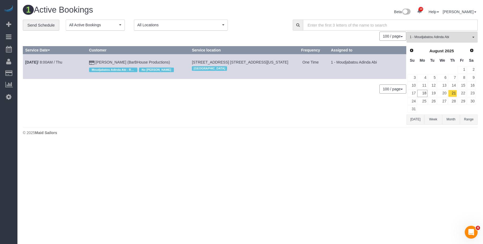
click at [442, 30] on input "text" at bounding box center [390, 25] width 175 height 11
click at [451, 36] on span "1 - Moudjabatou Adinda Abi" at bounding box center [439, 37] width 61 height 5
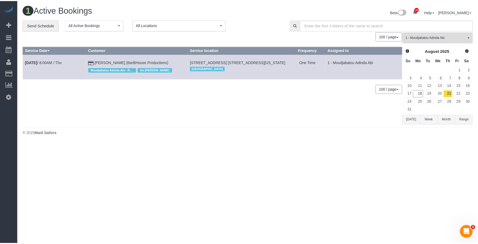
scroll to position [200, 0]
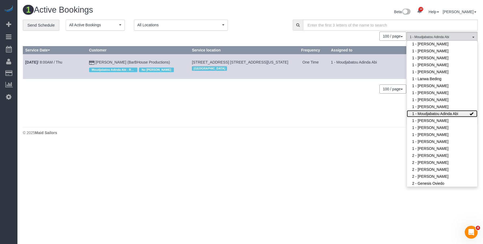
click at [445, 113] on link "1 - Moudjabatou Adinda Abi" at bounding box center [441, 113] width 71 height 7
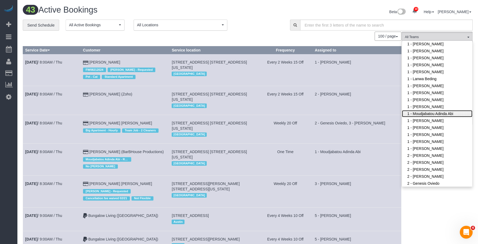
click at [457, 113] on link "1 - Moudjabatou Adinda Abi" at bounding box center [437, 113] width 71 height 7
click at [255, 25] on div "**********" at bounding box center [152, 25] width 259 height 11
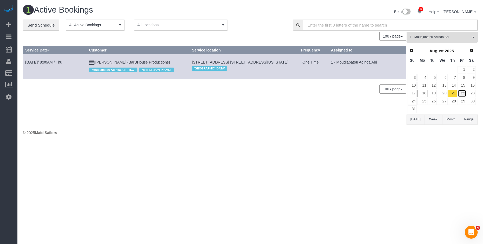
click at [461, 93] on link "22" at bounding box center [461, 93] width 9 height 7
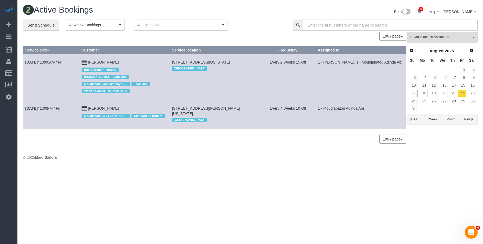
drag, startPoint x: 176, startPoint y: 62, endPoint x: 251, endPoint y: 60, distance: 75.1
click at [251, 60] on td "[STREET_ADDRESS][US_STATE] [GEOGRAPHIC_DATA]" at bounding box center [214, 77] width 90 height 46
copy span "[STREET_ADDRESS][US_STATE]"
click at [474, 92] on link "23" at bounding box center [470, 93] width 9 height 7
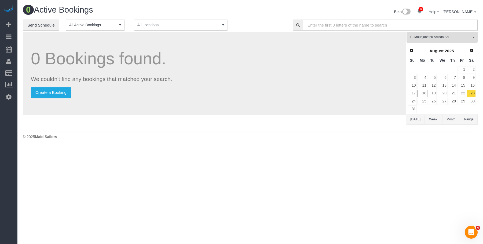
click at [425, 34] on button "1 - Moudjabatou Adinda Abi All Teams" at bounding box center [441, 37] width 71 height 11
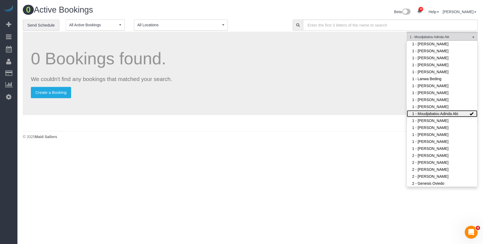
click at [427, 114] on link "1 - Moudjabatou Adinda Abi" at bounding box center [441, 113] width 71 height 7
